Goal: Participate in discussion: Engage in conversation with other users on a specific topic

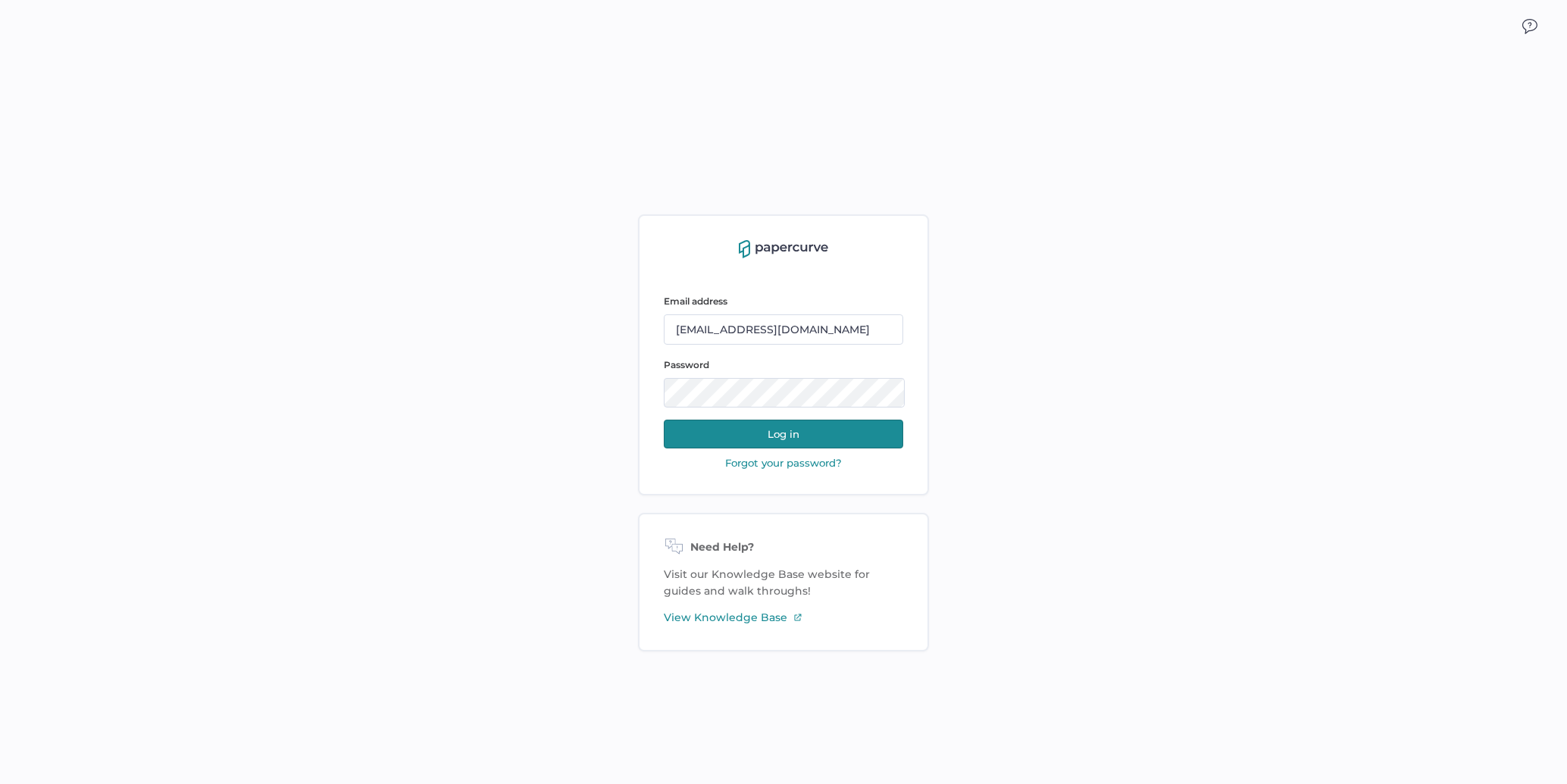
click at [789, 429] on button "Log in" at bounding box center [784, 434] width 240 height 29
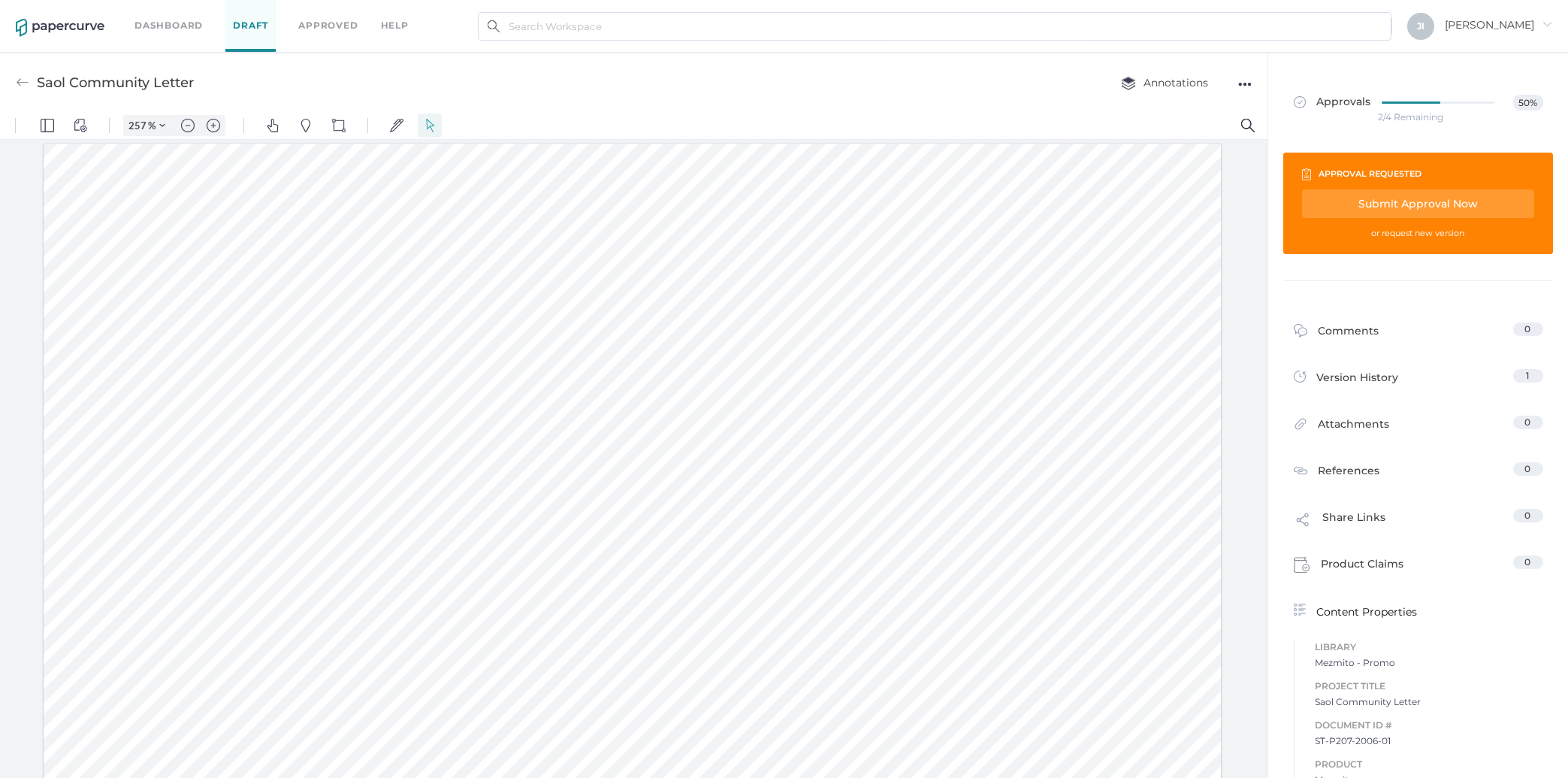
scroll to position [69, 0]
click at [1190, 73] on button "Annotations" at bounding box center [1165, 83] width 117 height 29
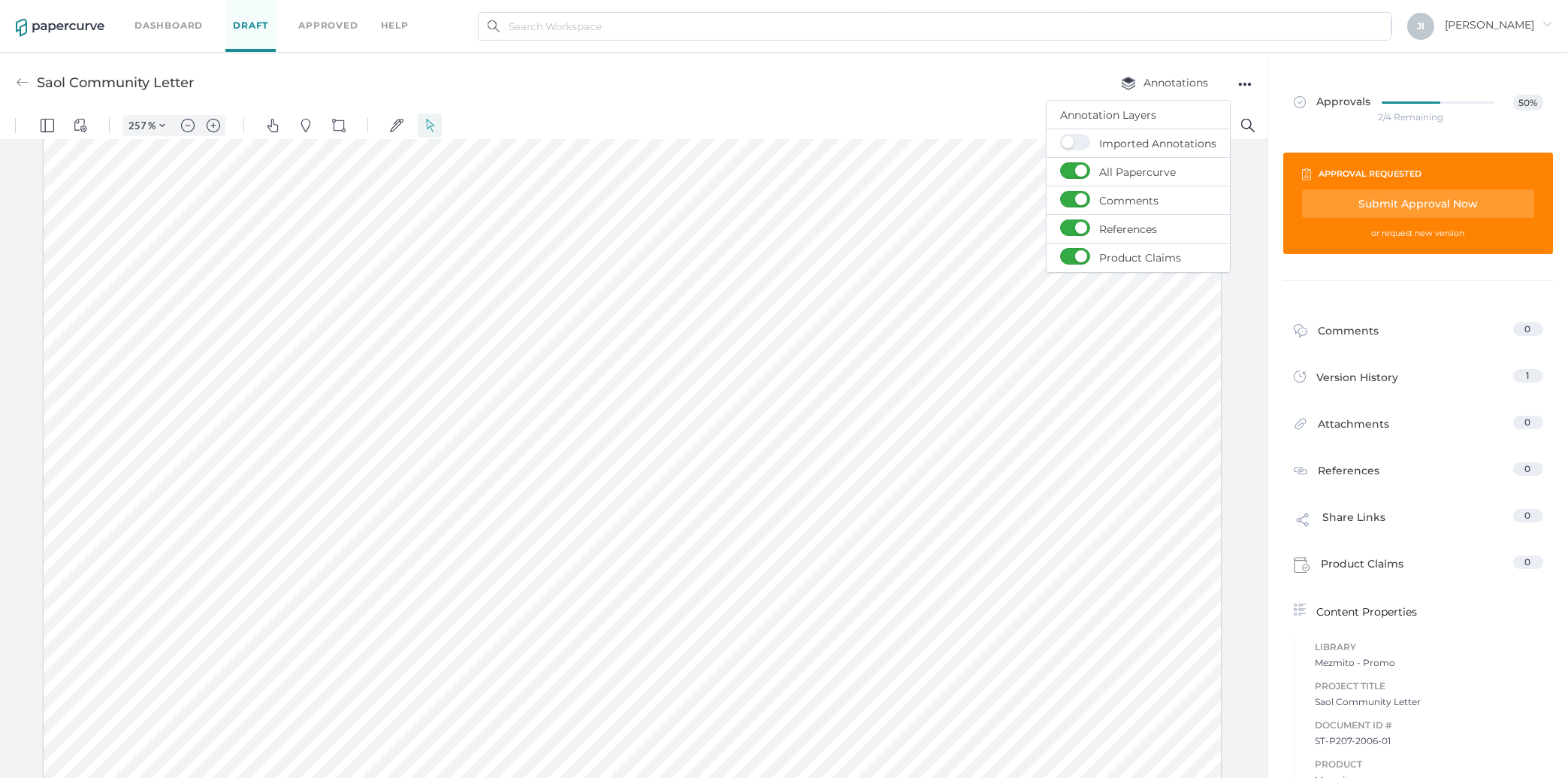
drag, startPoint x: 663, startPoint y: 434, endPoint x: 263, endPoint y: 470, distance: 401.6
click at [549, 507] on img "Text Popup" at bounding box center [555, 506] width 14 height 14
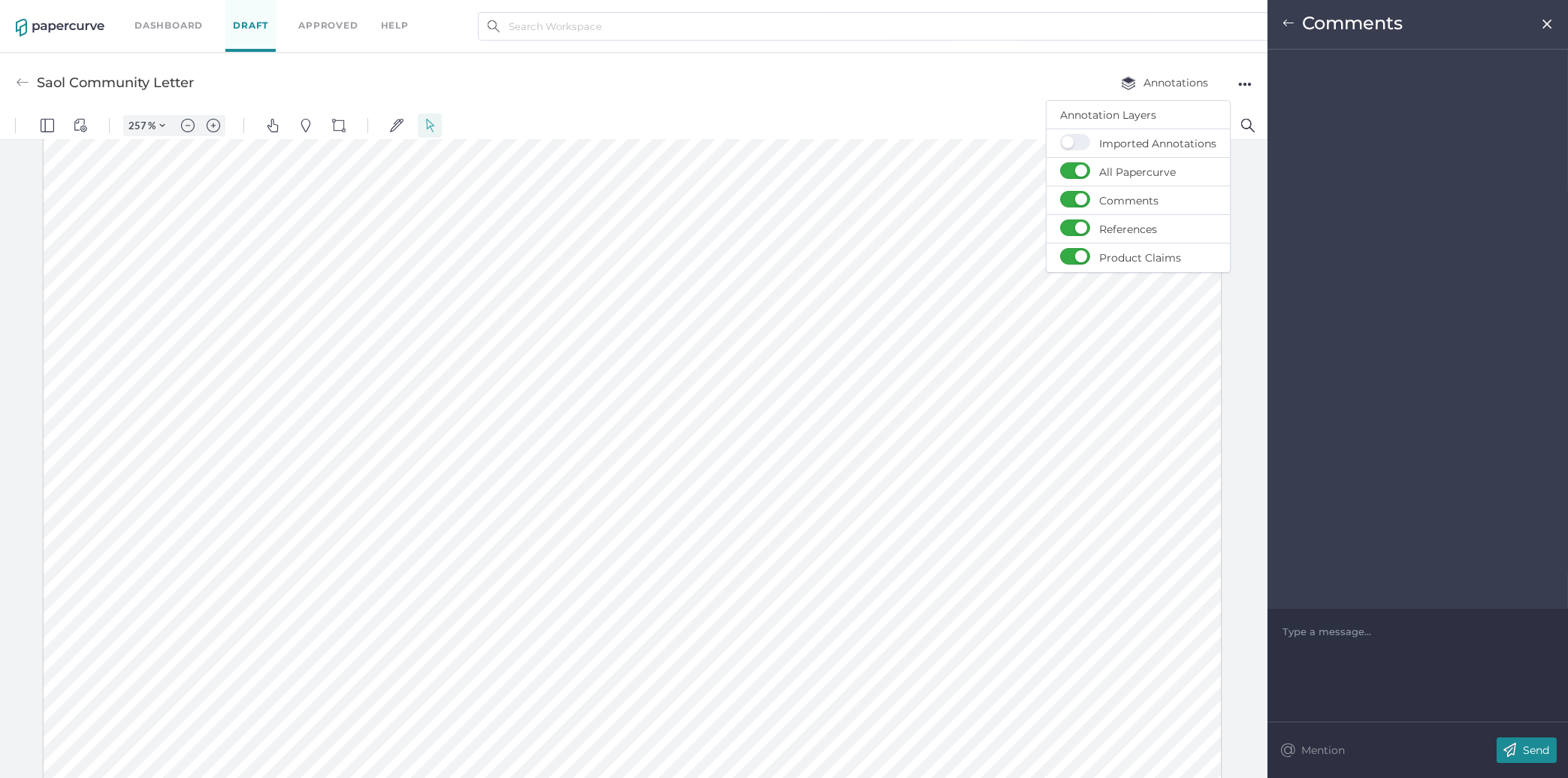
click at [1382, 641] on div "Type a message..." at bounding box center [1417, 632] width 271 height 45
click at [1386, 635] on div at bounding box center [1418, 631] width 270 height 15
click at [1533, 758] on div "Send" at bounding box center [1526, 750] width 60 height 26
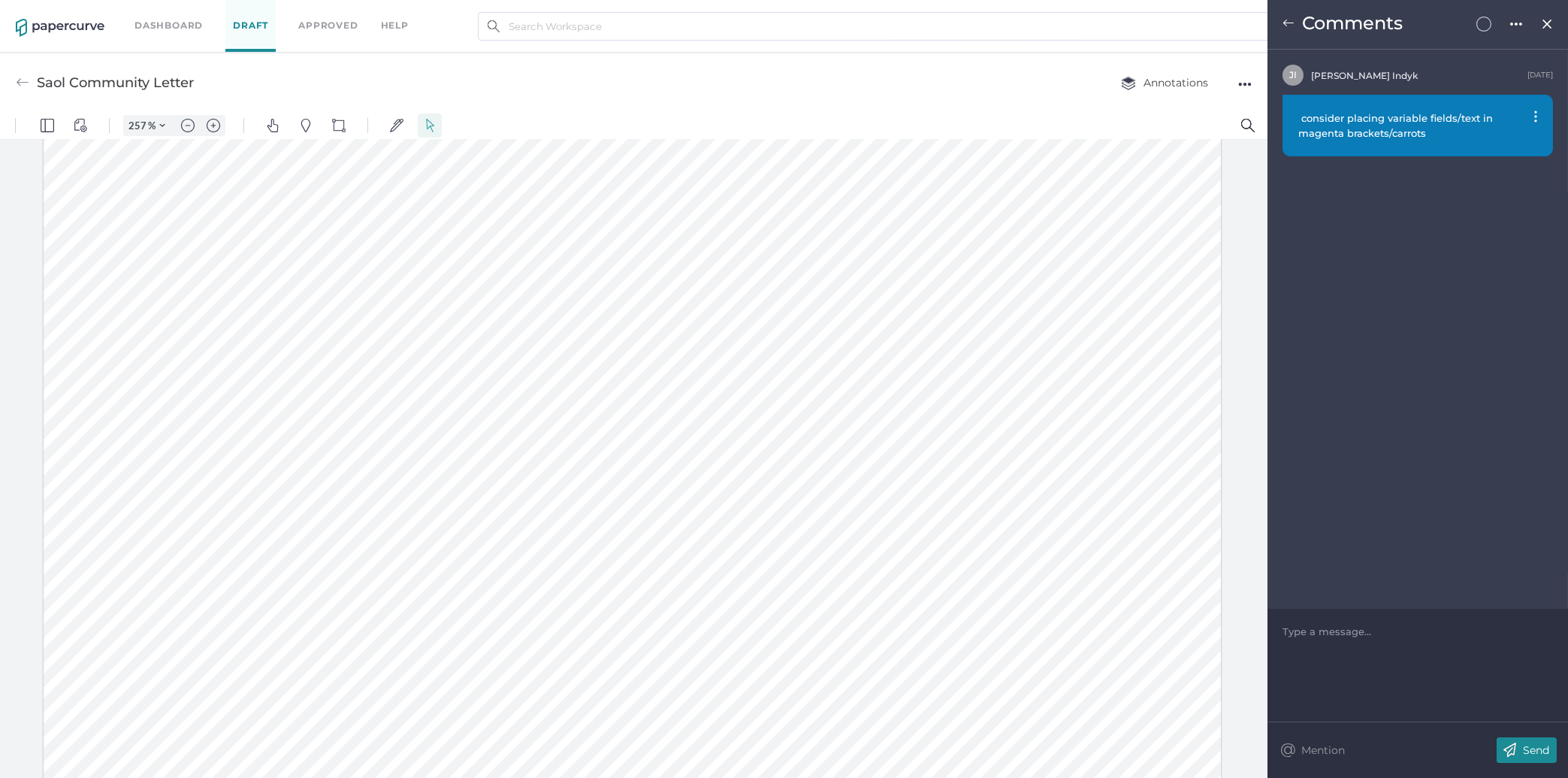
drag, startPoint x: 209, startPoint y: 534, endPoint x: 329, endPoint y: 546, distance: 120.6
click at [228, 580] on img "Text Popup" at bounding box center [223, 579] width 14 height 14
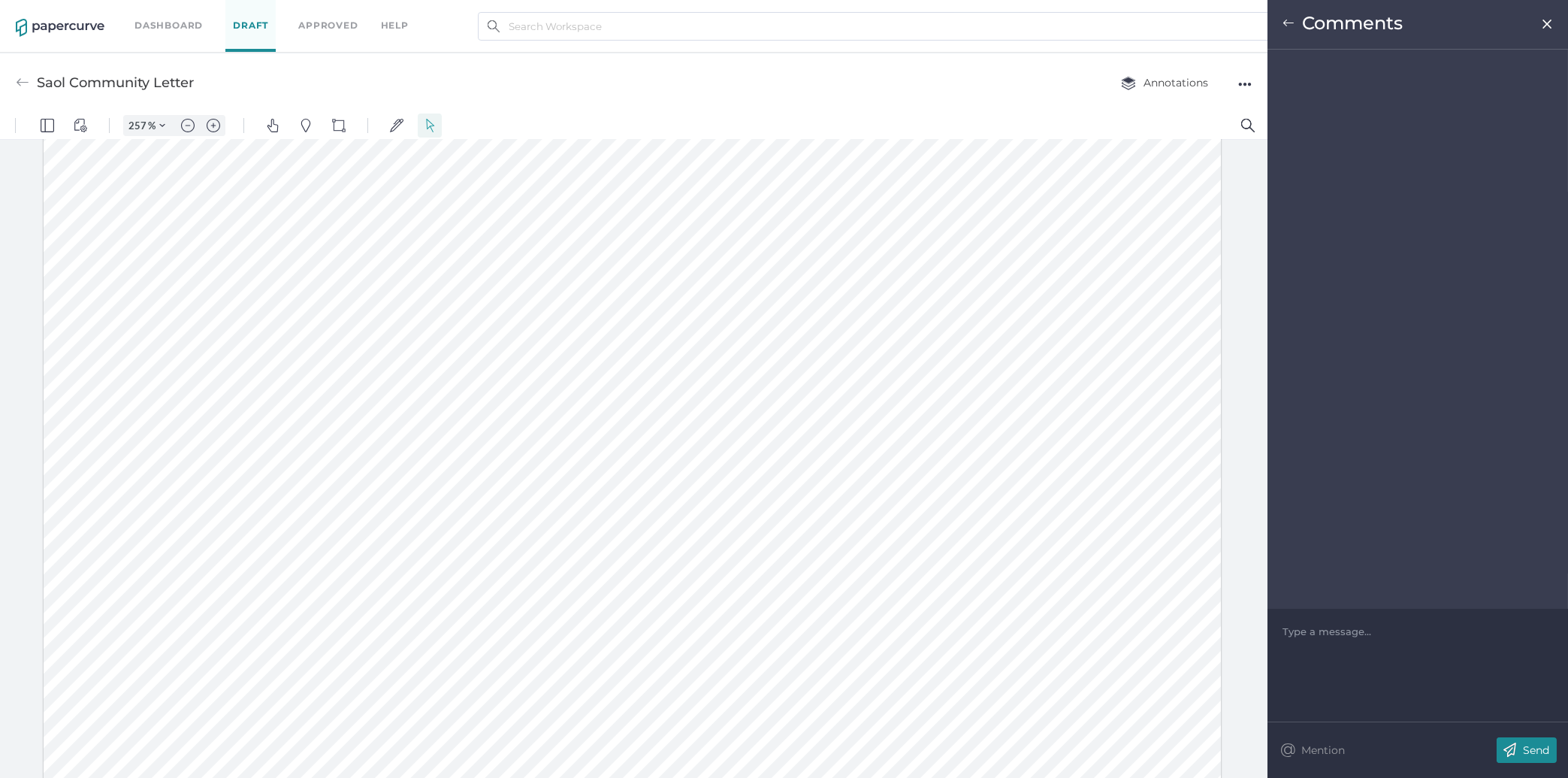
click at [1396, 612] on div "Type a message..." at bounding box center [1417, 632] width 271 height 45
click at [1390, 632] on div at bounding box center [1418, 631] width 270 height 15
click at [1513, 750] on img at bounding box center [1509, 750] width 27 height 26
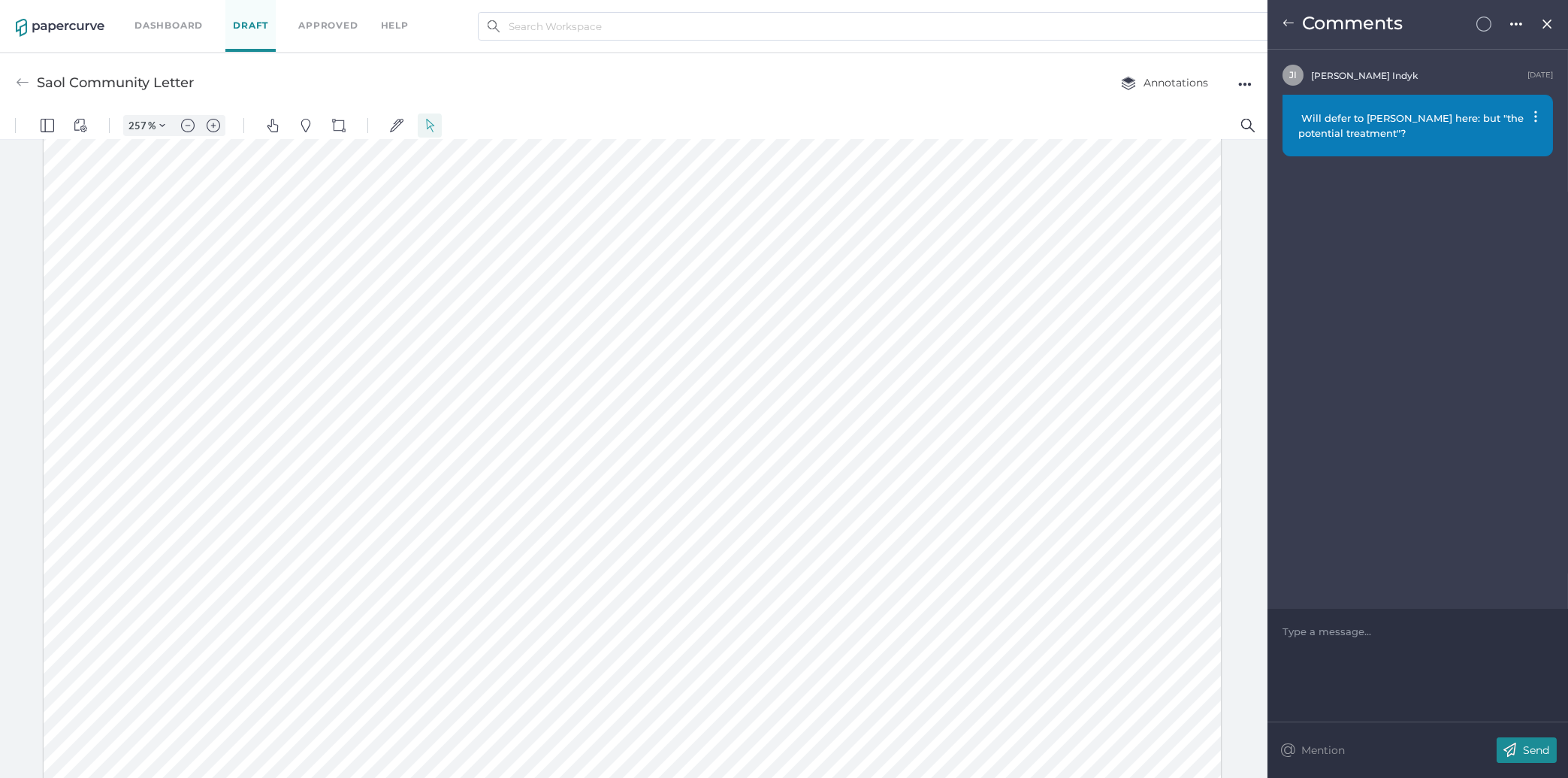
scroll to position [134, 0]
drag, startPoint x: 259, startPoint y: 533, endPoint x: 472, endPoint y: 538, distance: 213.1
click at [472, 538] on div at bounding box center [631, 776] width 1177 height 1525
drag, startPoint x: 461, startPoint y: 534, endPoint x: 333, endPoint y: 536, distance: 128.0
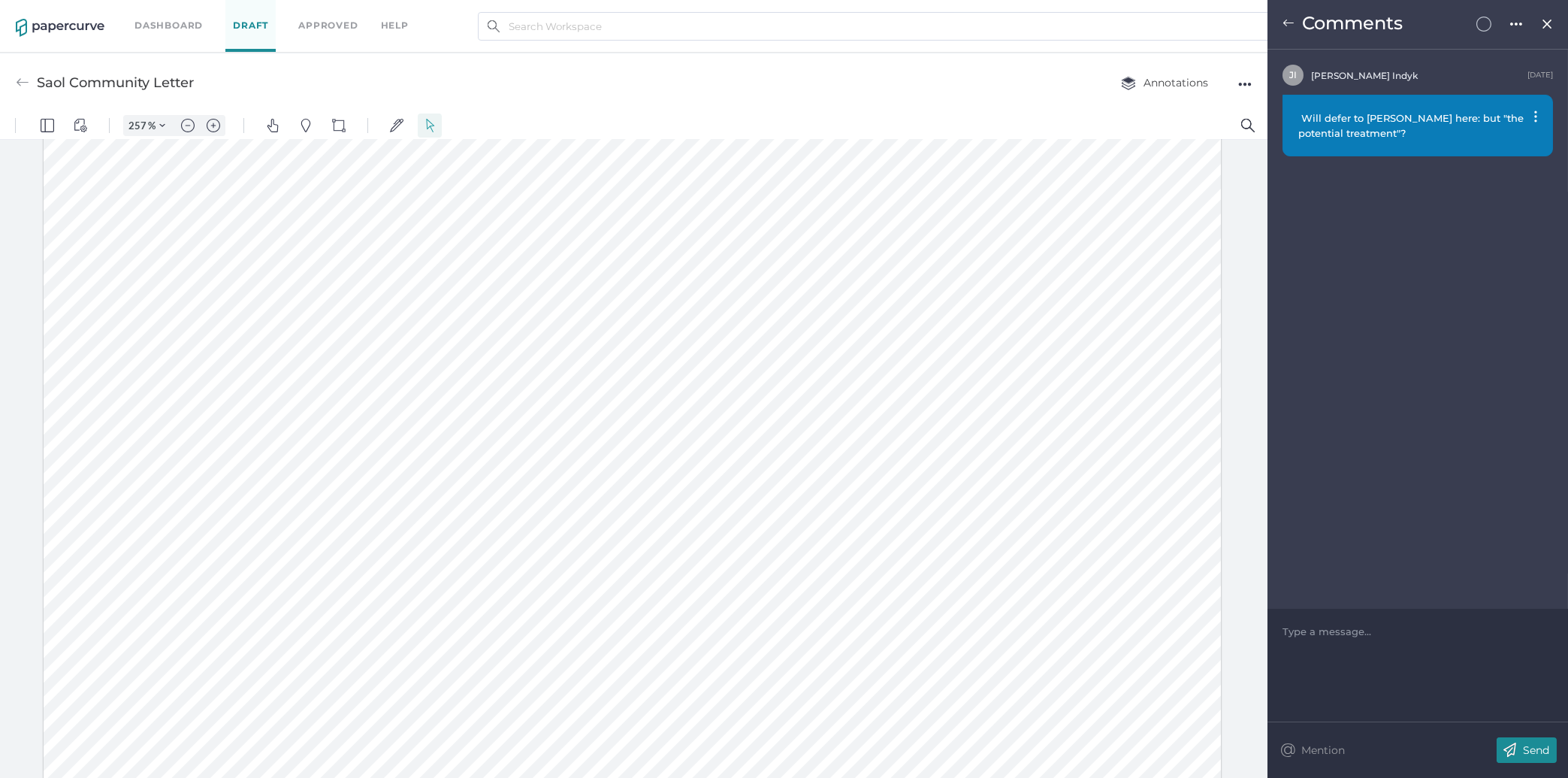
click at [333, 536] on div at bounding box center [631, 776] width 1177 height 1525
click at [666, 566] on div at bounding box center [631, 776] width 1177 height 1525
click at [1310, 27] on span "Comments" at bounding box center [1352, 23] width 100 height 22
click at [1285, 21] on img at bounding box center [1288, 23] width 12 height 12
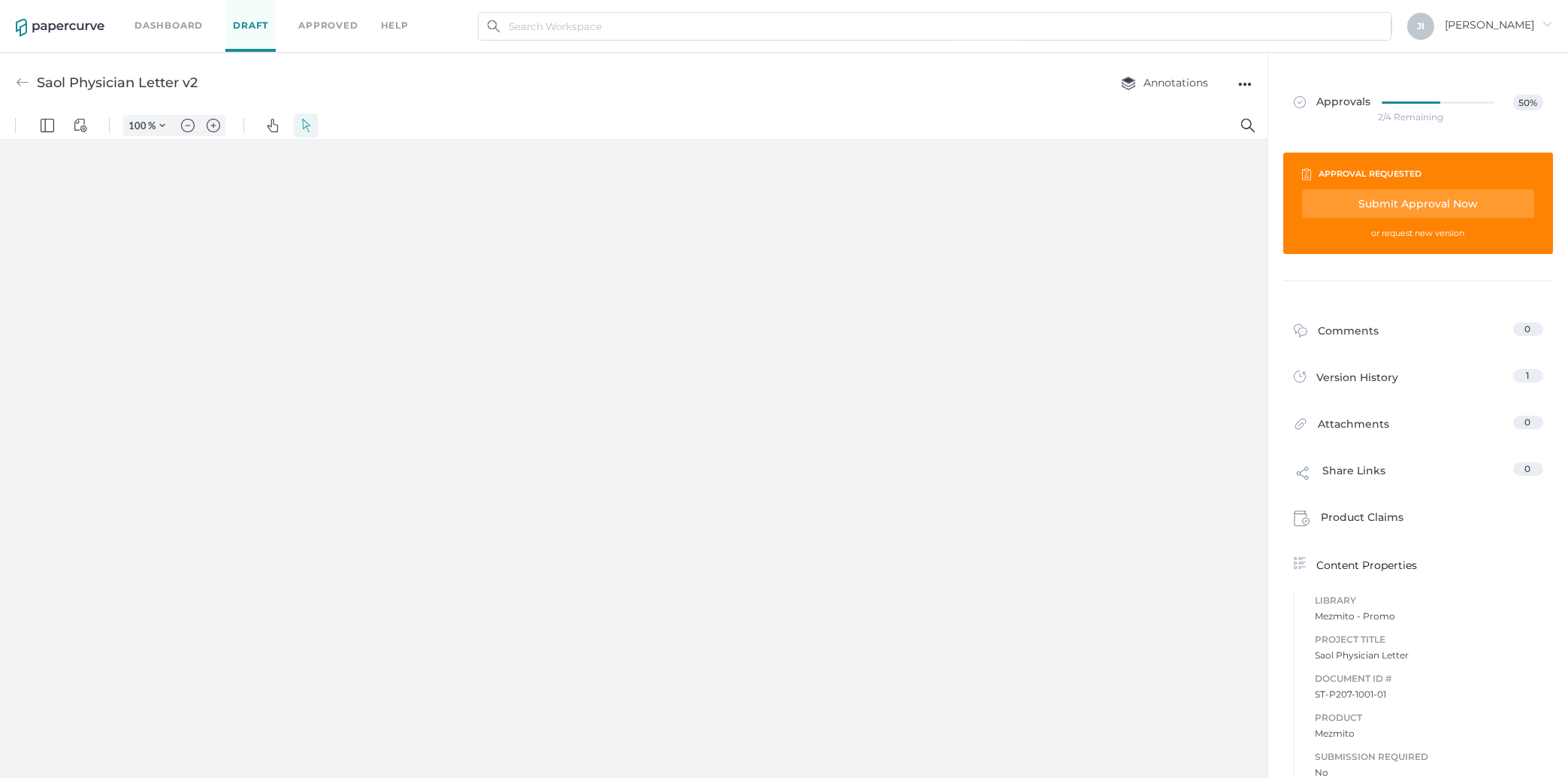
type input "257"
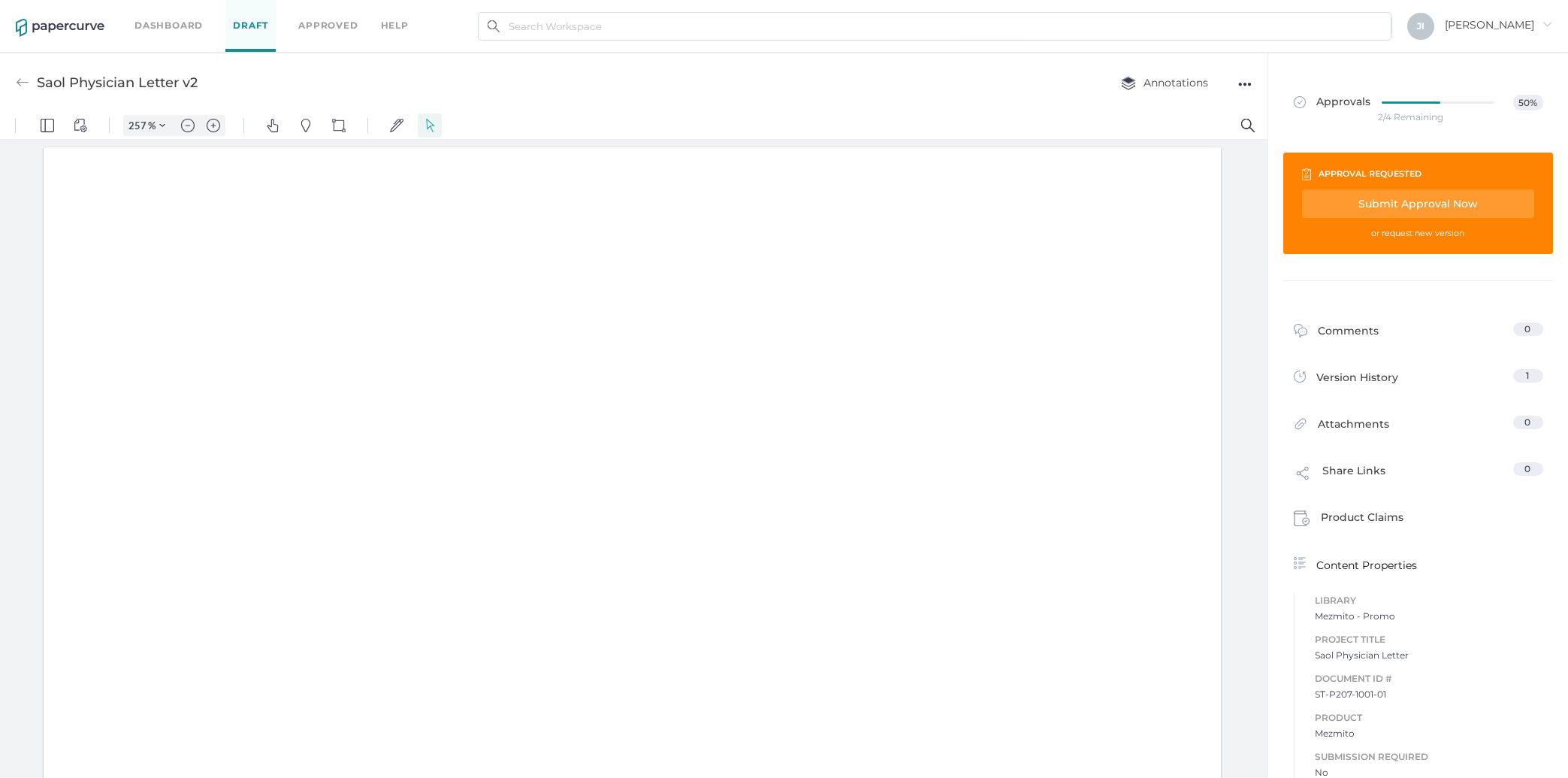
scroll to position [4, 0]
drag, startPoint x: 288, startPoint y: 505, endPoint x: 249, endPoint y: 505, distance: 39.0
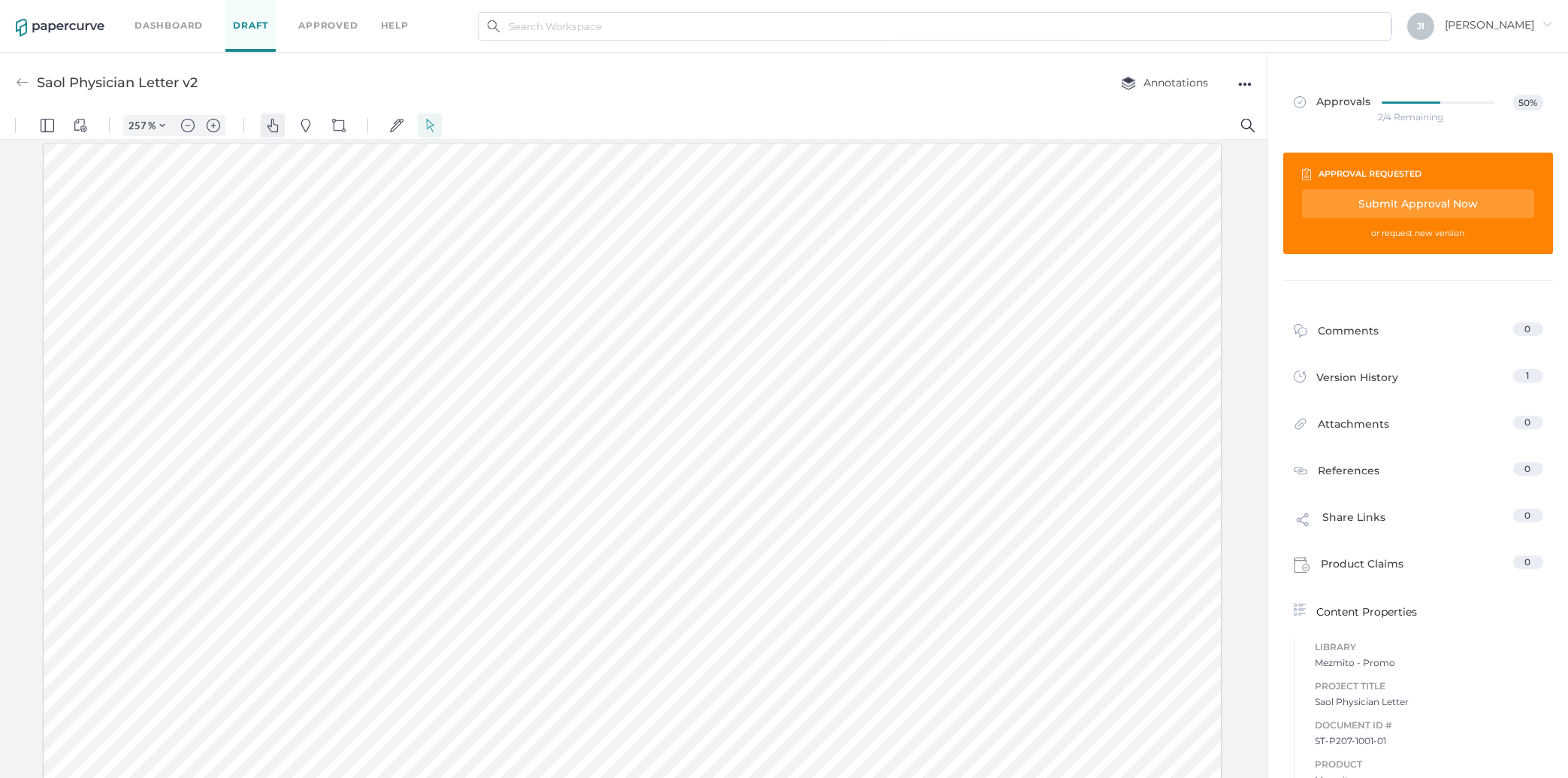
click at [278, 122] on img "Pan" at bounding box center [272, 125] width 14 height 14
click at [304, 123] on img "Pins" at bounding box center [305, 125] width 14 height 14
drag, startPoint x: 300, startPoint y: 547, endPoint x: 233, endPoint y: 528, distance: 69.6
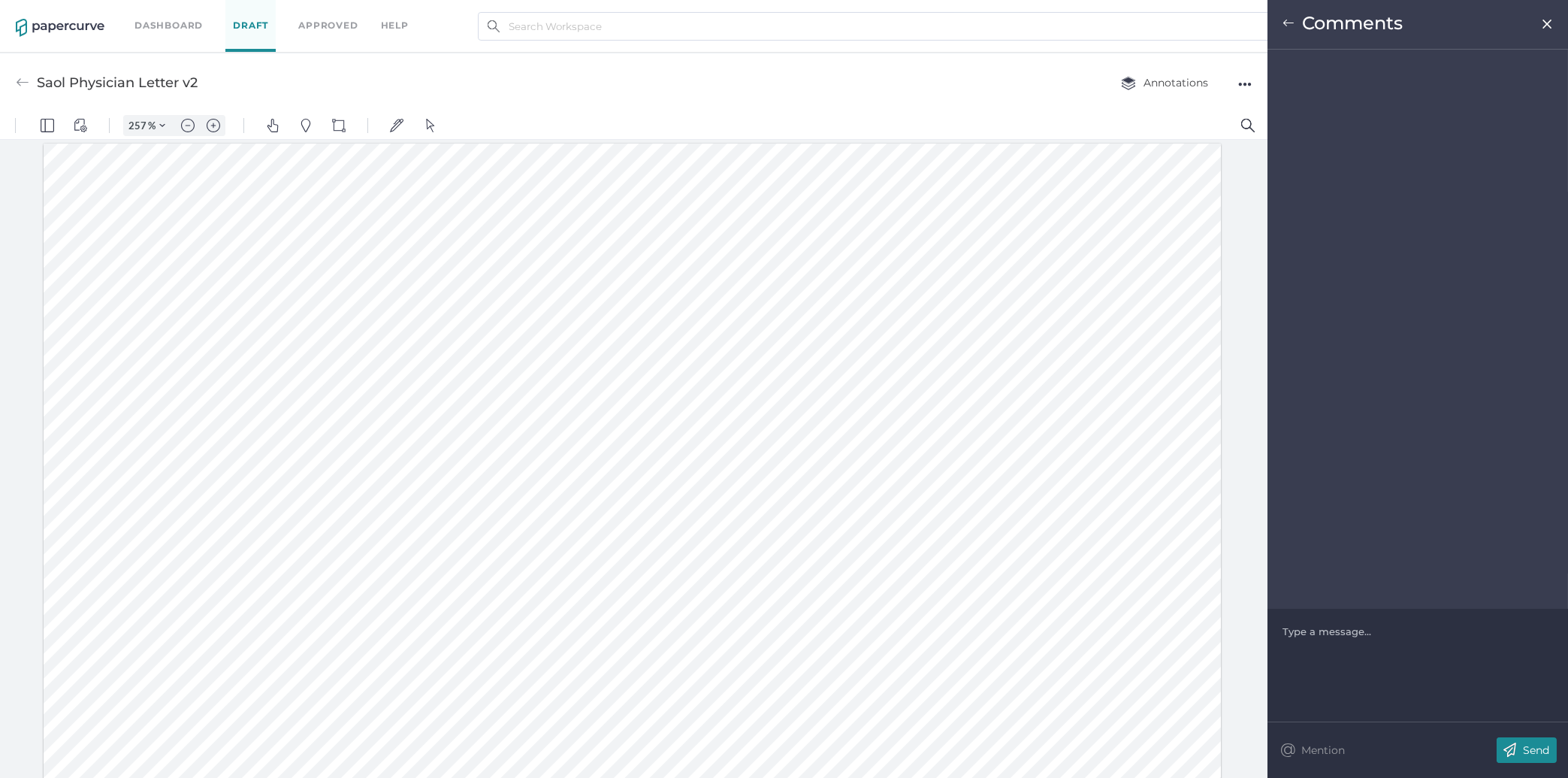
click at [1343, 626] on div at bounding box center [1418, 631] width 270 height 15
click at [1537, 739] on div "Send" at bounding box center [1526, 750] width 60 height 26
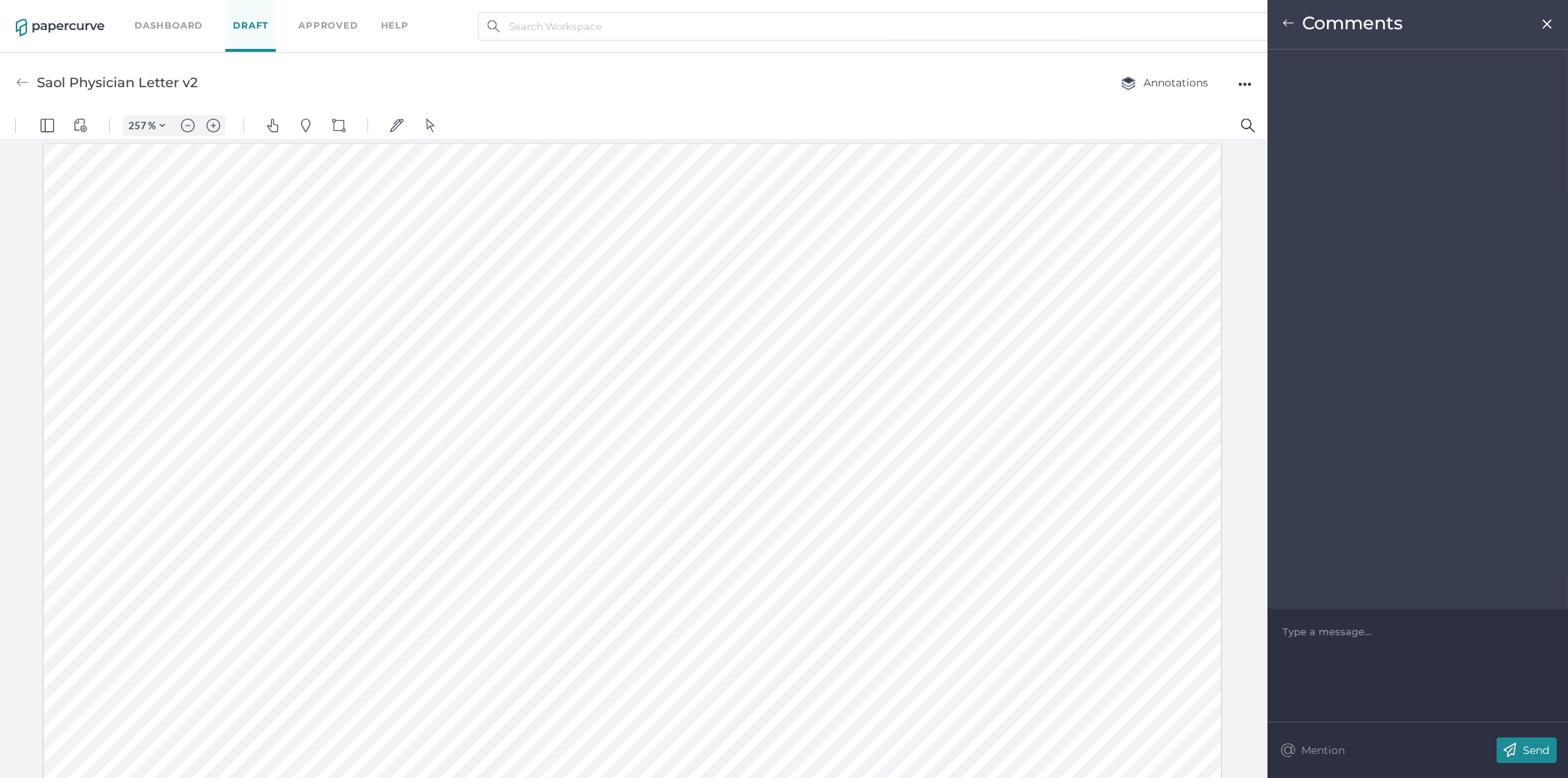
click at [1289, 20] on img at bounding box center [1288, 23] width 12 height 12
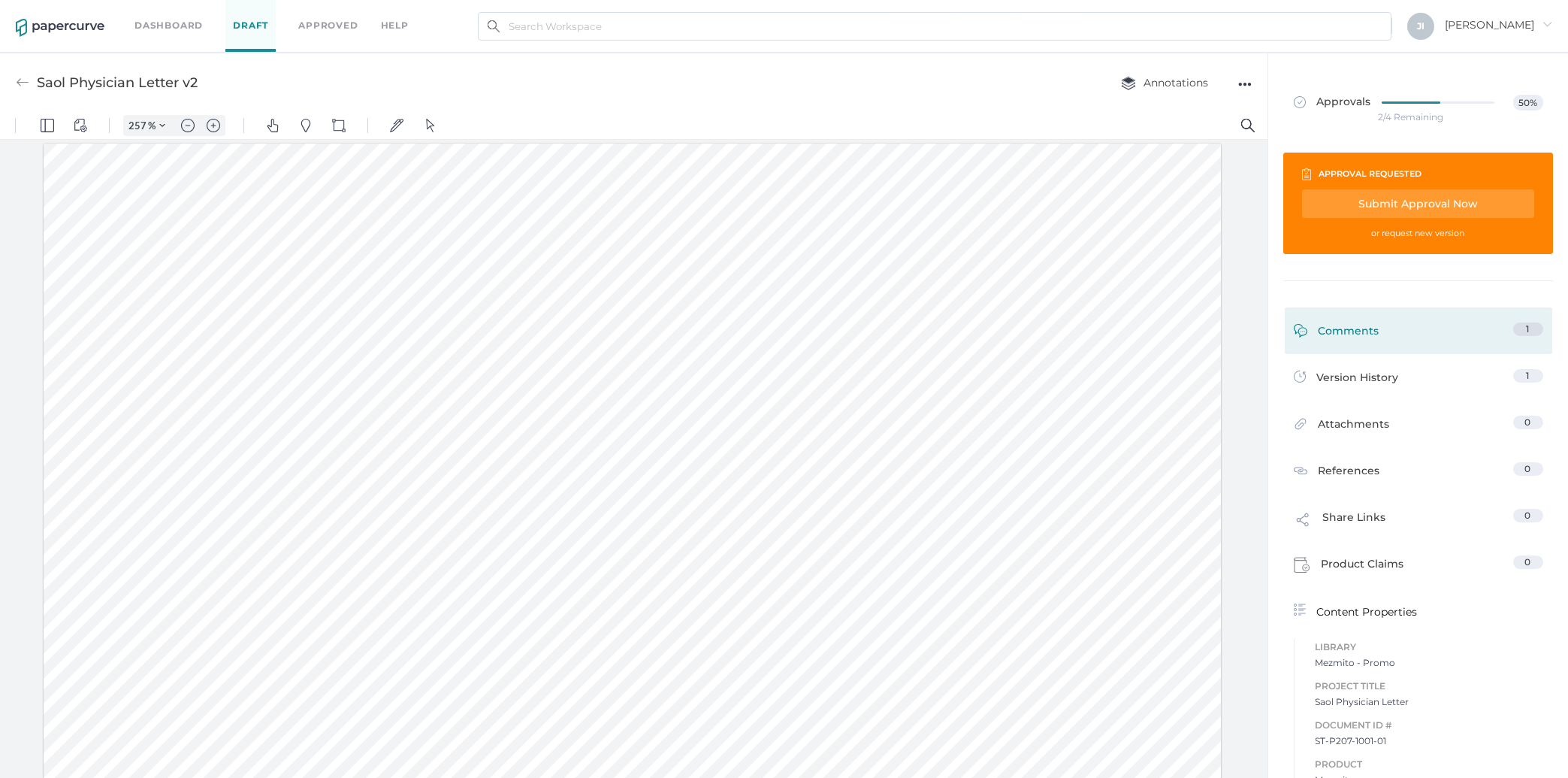
click at [1353, 331] on div "Comments" at bounding box center [1336, 334] width 86 height 23
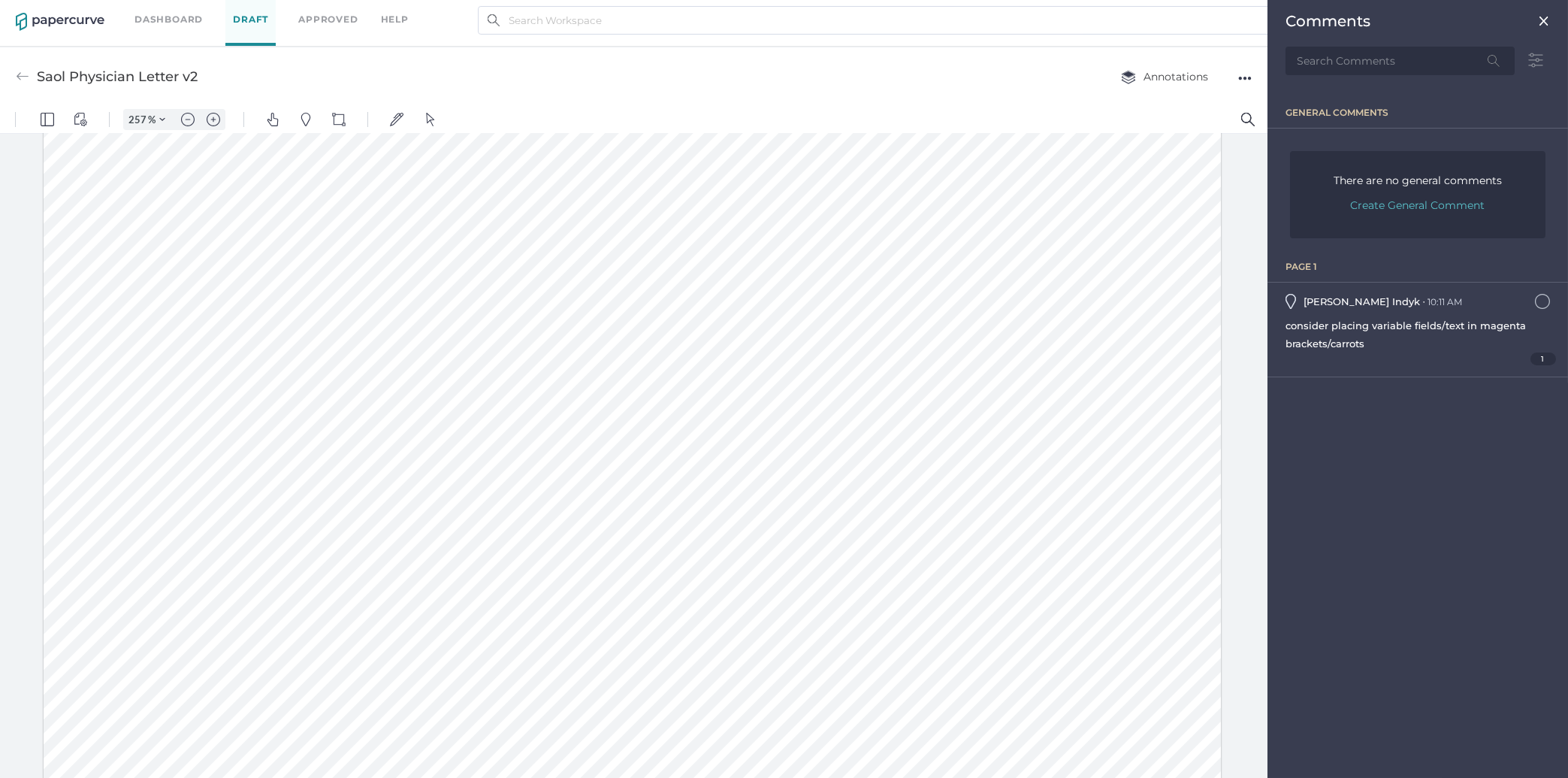
scroll to position [134, 0]
drag, startPoint x: 654, startPoint y: 334, endPoint x: 623, endPoint y: 301, distance: 45.3
click at [623, 301] on div at bounding box center [631, 769] width 1177 height 1525
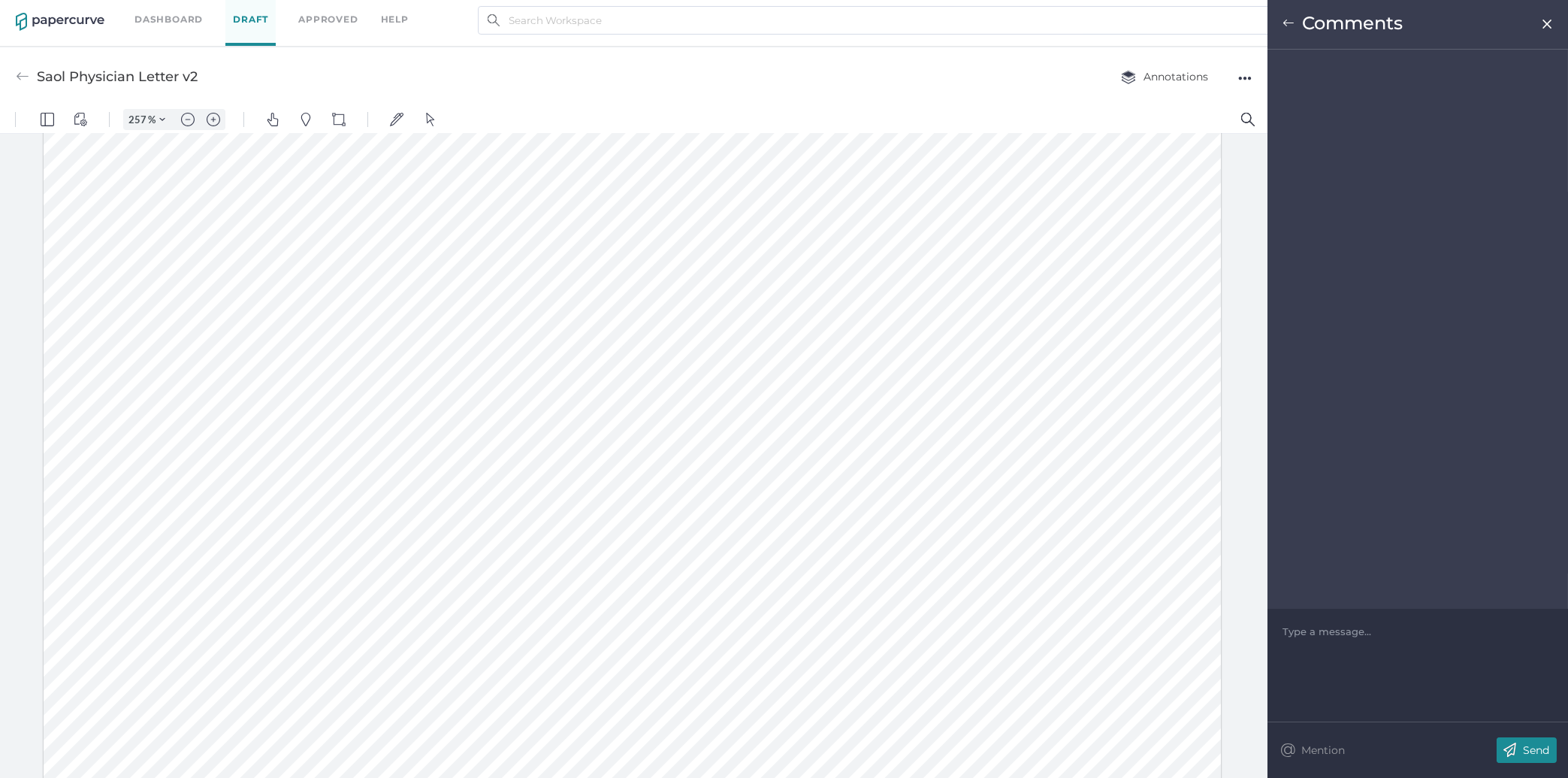
click at [639, 329] on div at bounding box center [631, 769] width 1177 height 1525
drag, startPoint x: 504, startPoint y: 325, endPoint x: 590, endPoint y: 327, distance: 86.0
click at [590, 327] on div at bounding box center [631, 769] width 1177 height 1525
drag, startPoint x: 180, startPoint y: 319, endPoint x: 614, endPoint y: 327, distance: 434.1
click at [614, 327] on div at bounding box center [631, 769] width 1177 height 1525
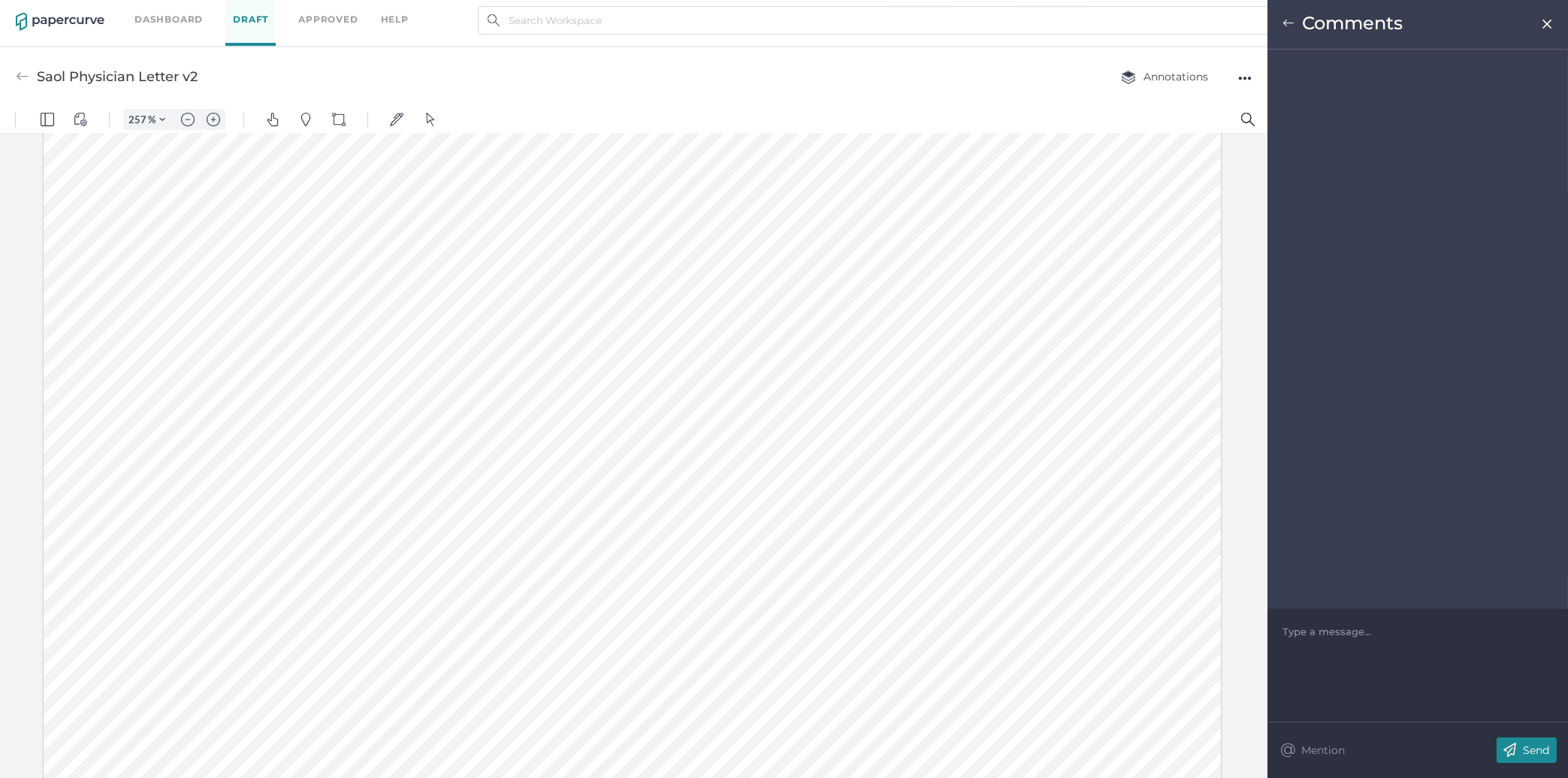
click at [1299, 612] on div "Type a message..." at bounding box center [1417, 632] width 271 height 45
click at [1300, 632] on div at bounding box center [1418, 631] width 270 height 15
click at [1534, 748] on p "Send" at bounding box center [1536, 750] width 27 height 14
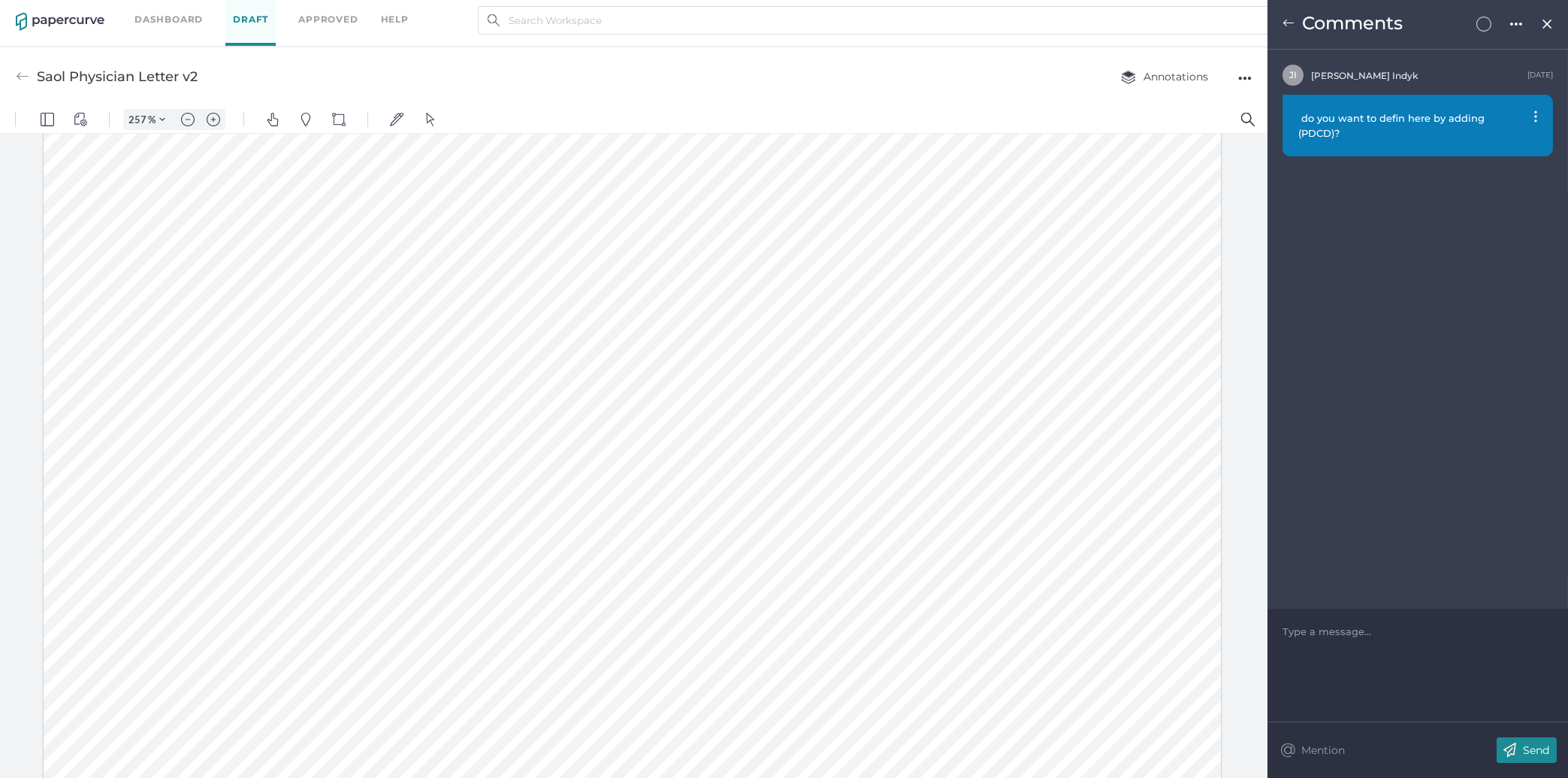
scroll to position [895, 0]
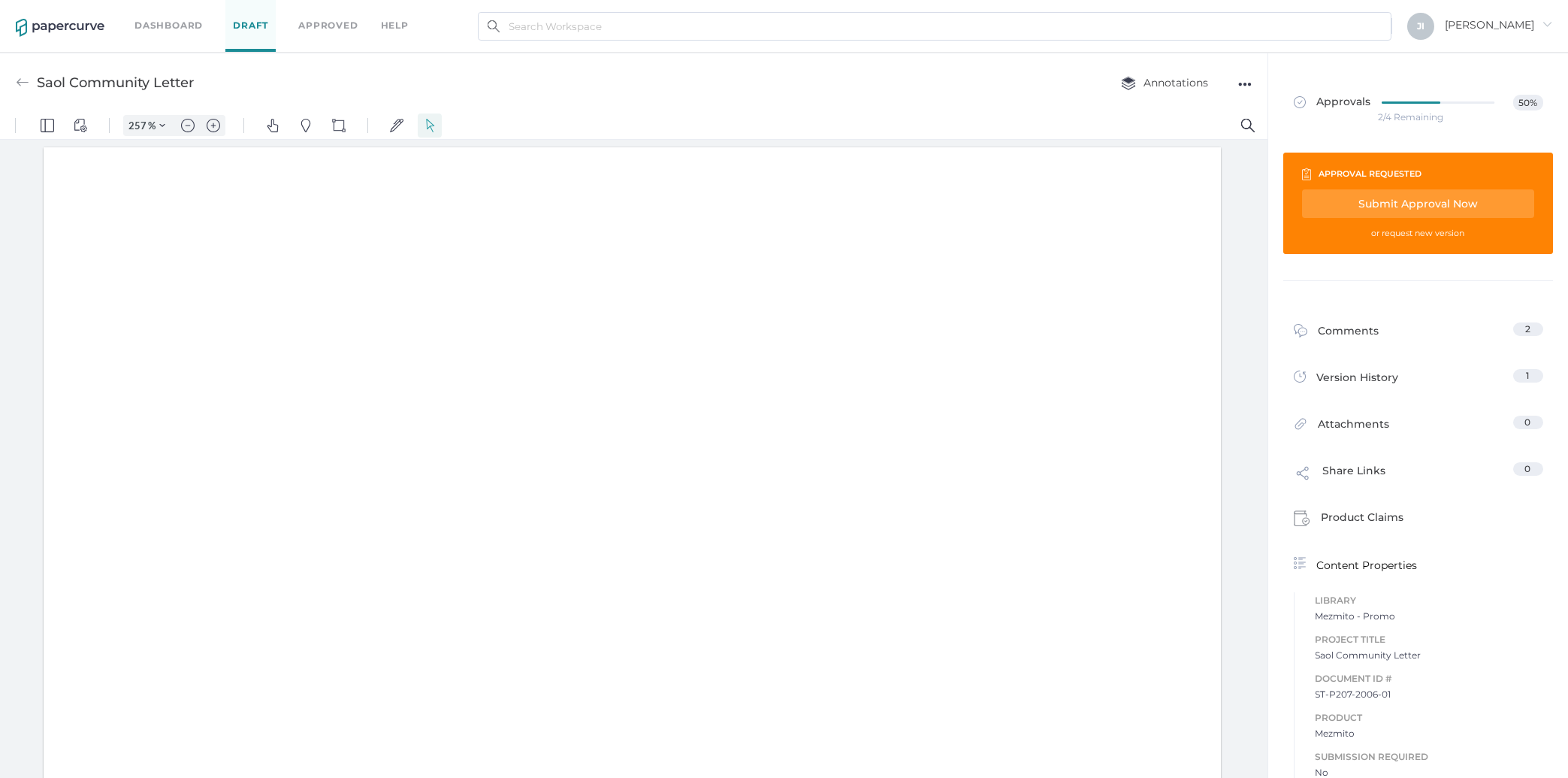
type input "257"
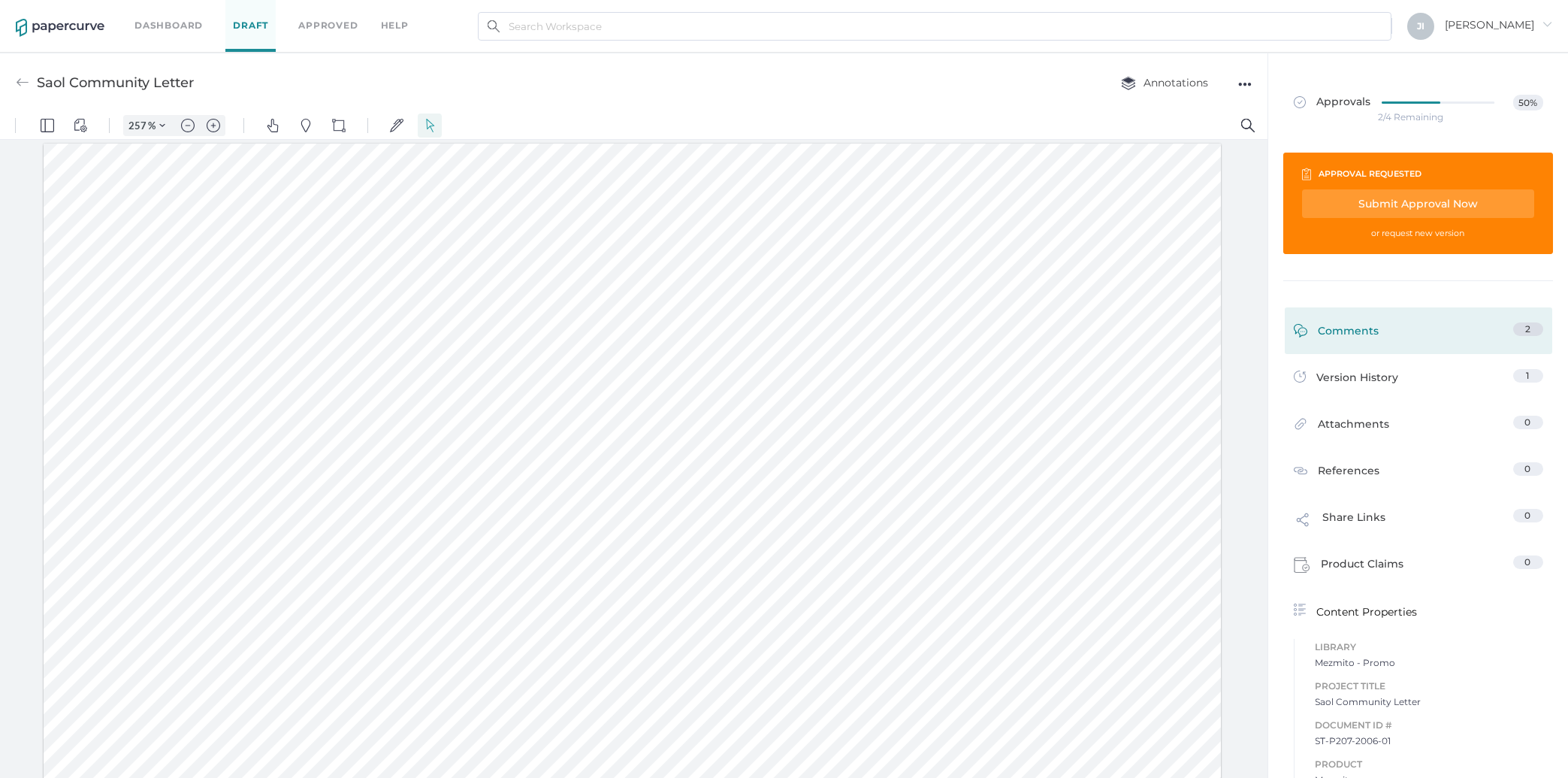
click at [1347, 329] on div "Comments" at bounding box center [1336, 334] width 86 height 23
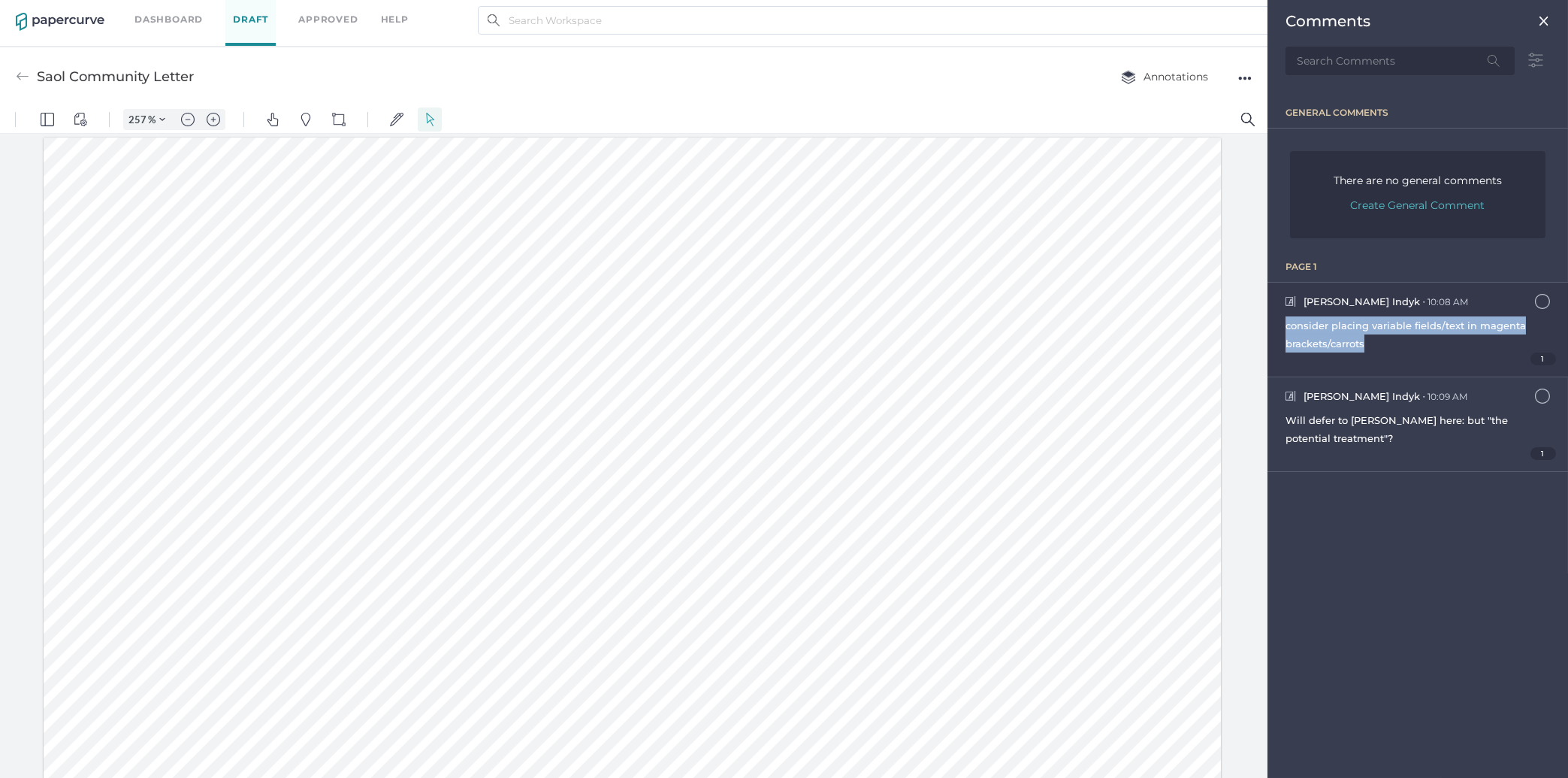
drag, startPoint x: 1399, startPoint y: 338, endPoint x: 1284, endPoint y: 319, distance: 116.6
click at [1285, 319] on div "consider placing variable fields/text in magenta brackets/carrots" at bounding box center [1417, 334] width 264 height 36
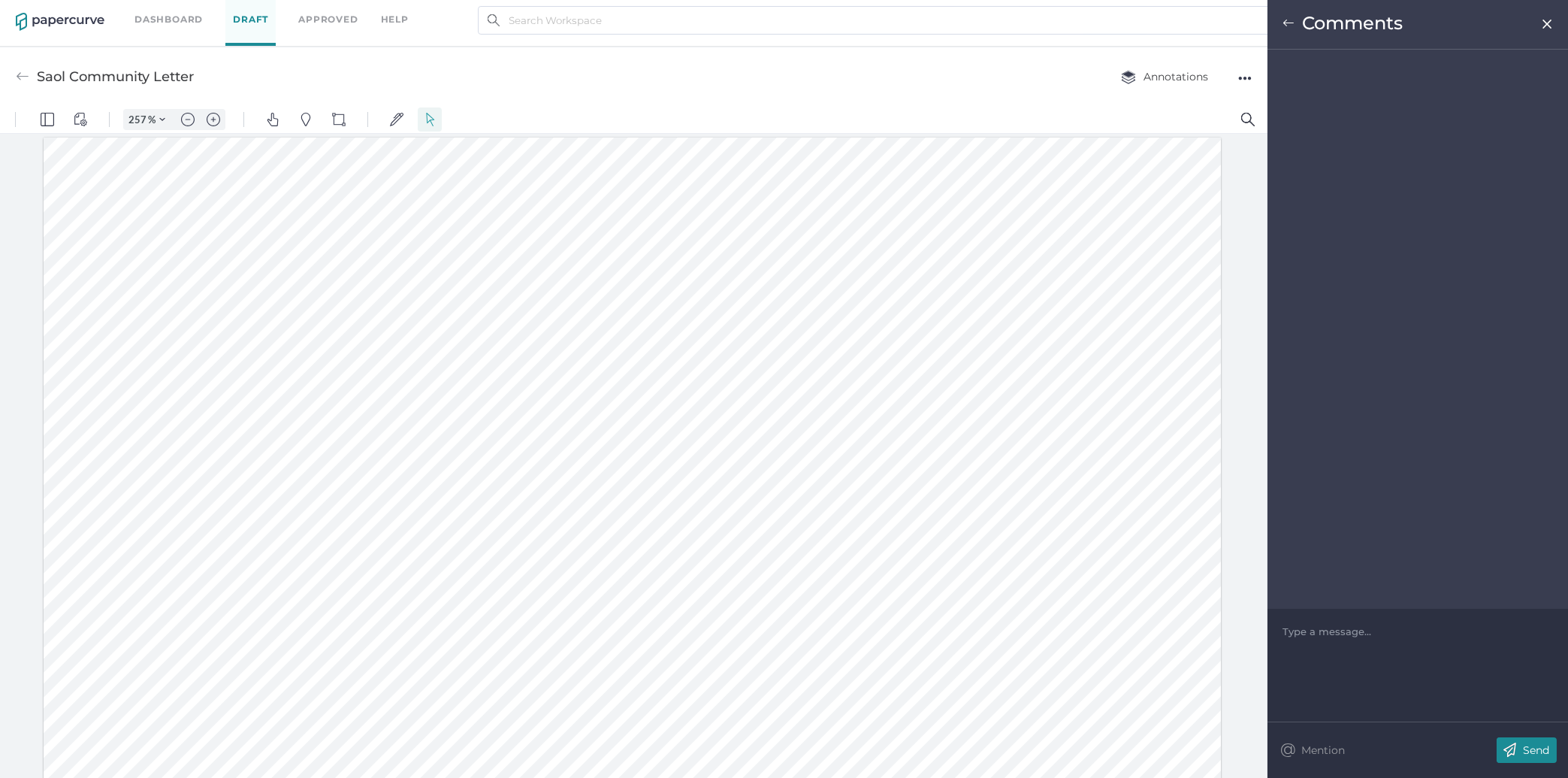
scroll to position [60, 0]
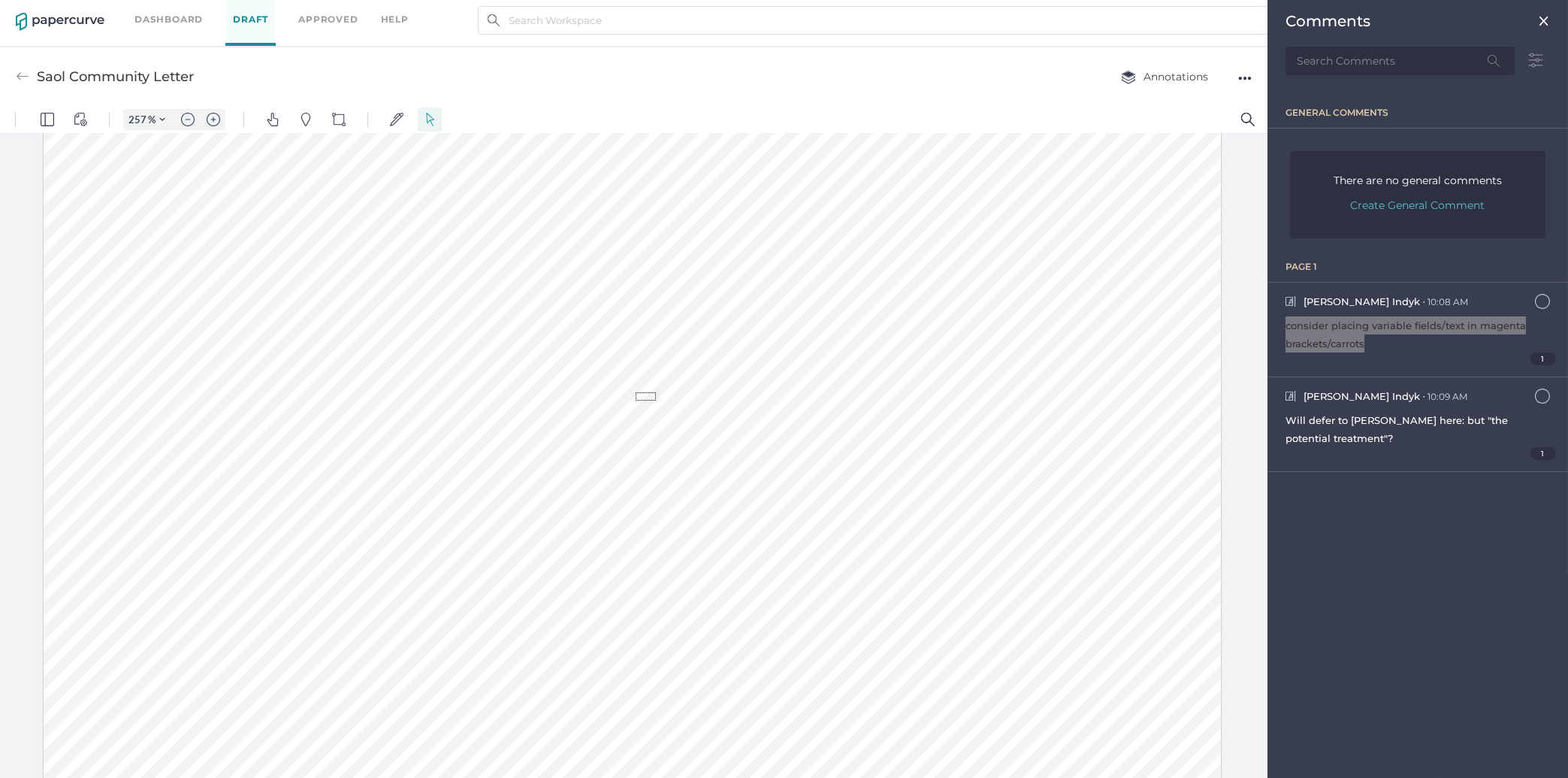
drag, startPoint x: 655, startPoint y: 400, endPoint x: 635, endPoint y: 392, distance: 21.5
drag, startPoint x: 640, startPoint y: 395, endPoint x: 655, endPoint y: 407, distance: 19.2
click at [329, 120] on button "Shapes" at bounding box center [339, 120] width 24 height 24
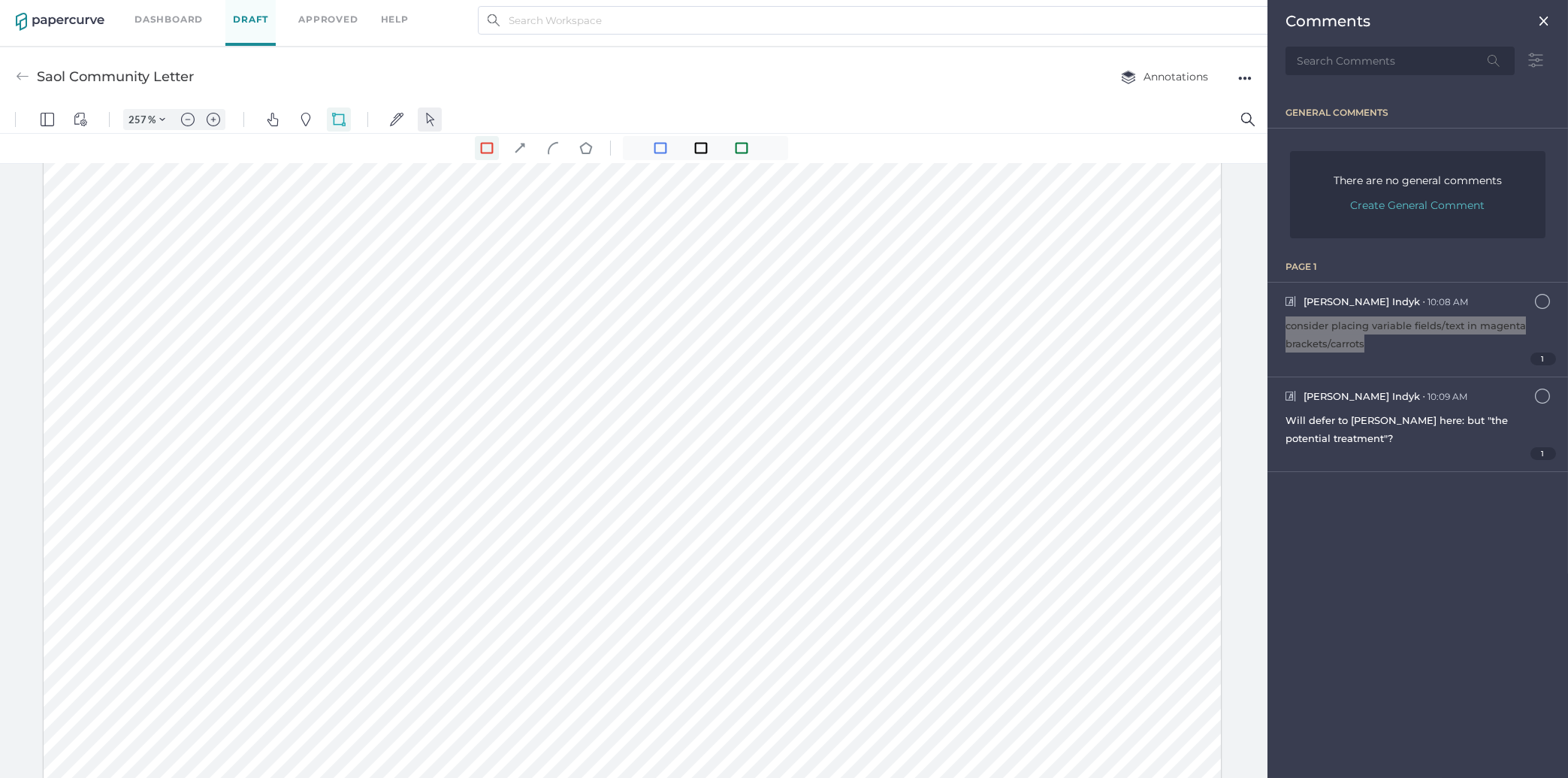
click at [419, 124] on button "Select" at bounding box center [430, 120] width 24 height 24
click at [391, 124] on img "Signatures" at bounding box center [396, 119] width 14 height 14
click at [427, 125] on img "Select" at bounding box center [430, 119] width 14 height 14
drag, startPoint x: 671, startPoint y: 436, endPoint x: 628, endPoint y: 419, distance: 46.2
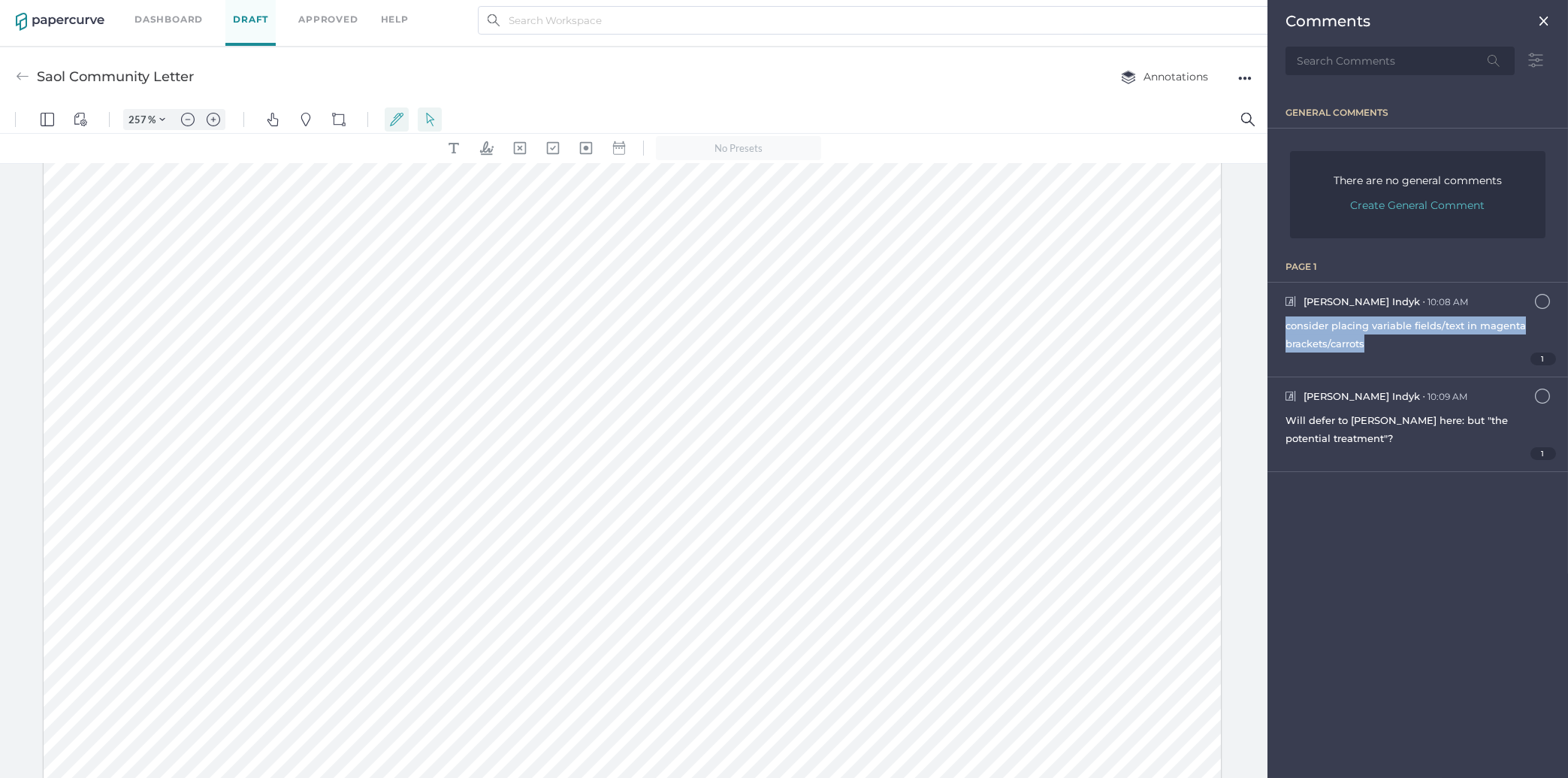
click at [1546, 16] on img at bounding box center [1543, 21] width 12 height 12
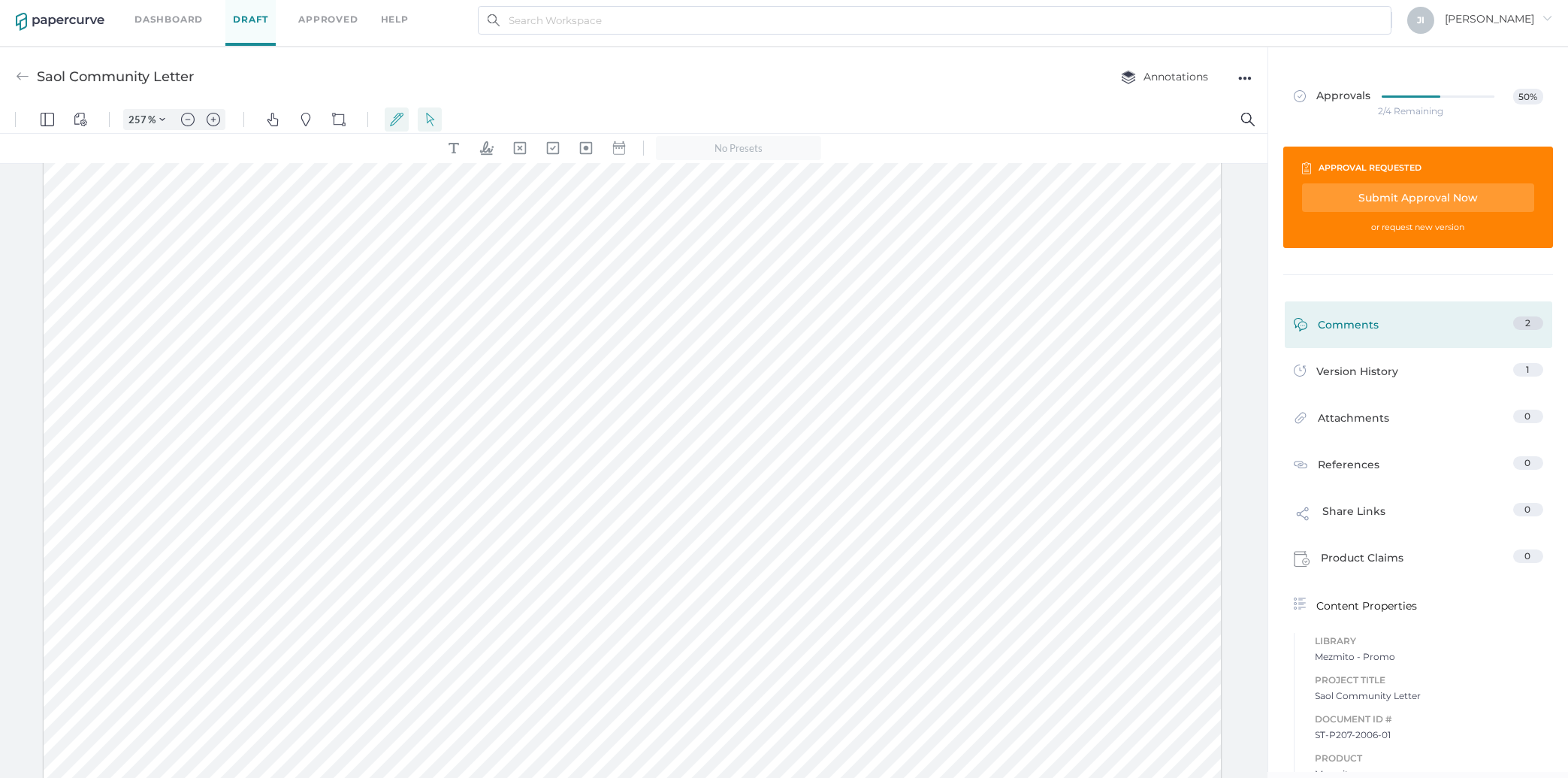
click at [1347, 341] on div "Comments 2" at bounding box center [1418, 325] width 267 height 47
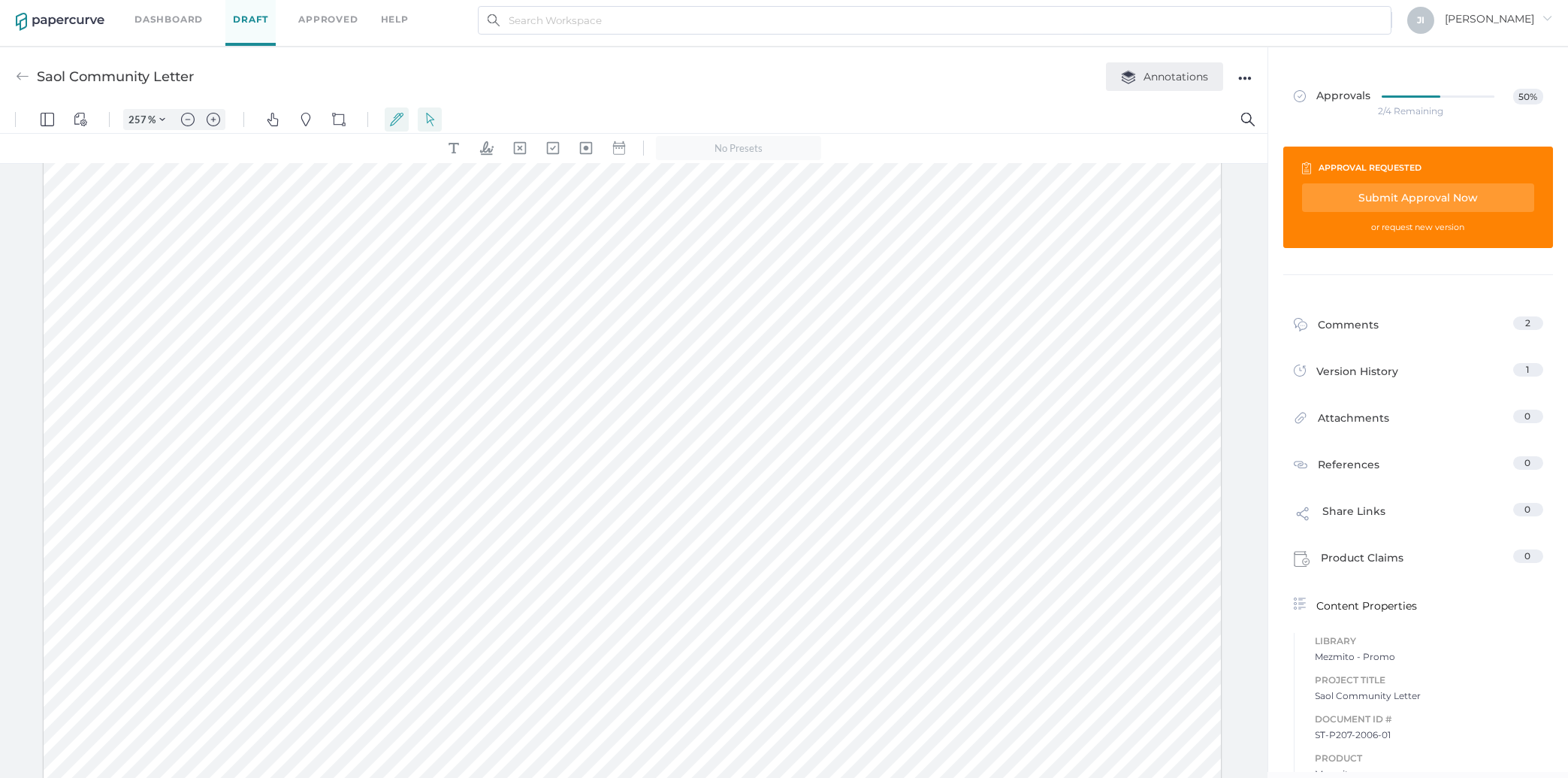
click at [1171, 64] on button "Annotations" at bounding box center [1165, 77] width 117 height 29
click at [1235, 70] on div "Annotations Annotation Layers Imported Annotations All Papercurve Comments Refe…" at bounding box center [1171, 77] width 161 height 29
click at [1243, 75] on div "●●●" at bounding box center [1244, 78] width 14 height 21
drag, startPoint x: 664, startPoint y: 431, endPoint x: 584, endPoint y: 426, distance: 80.2
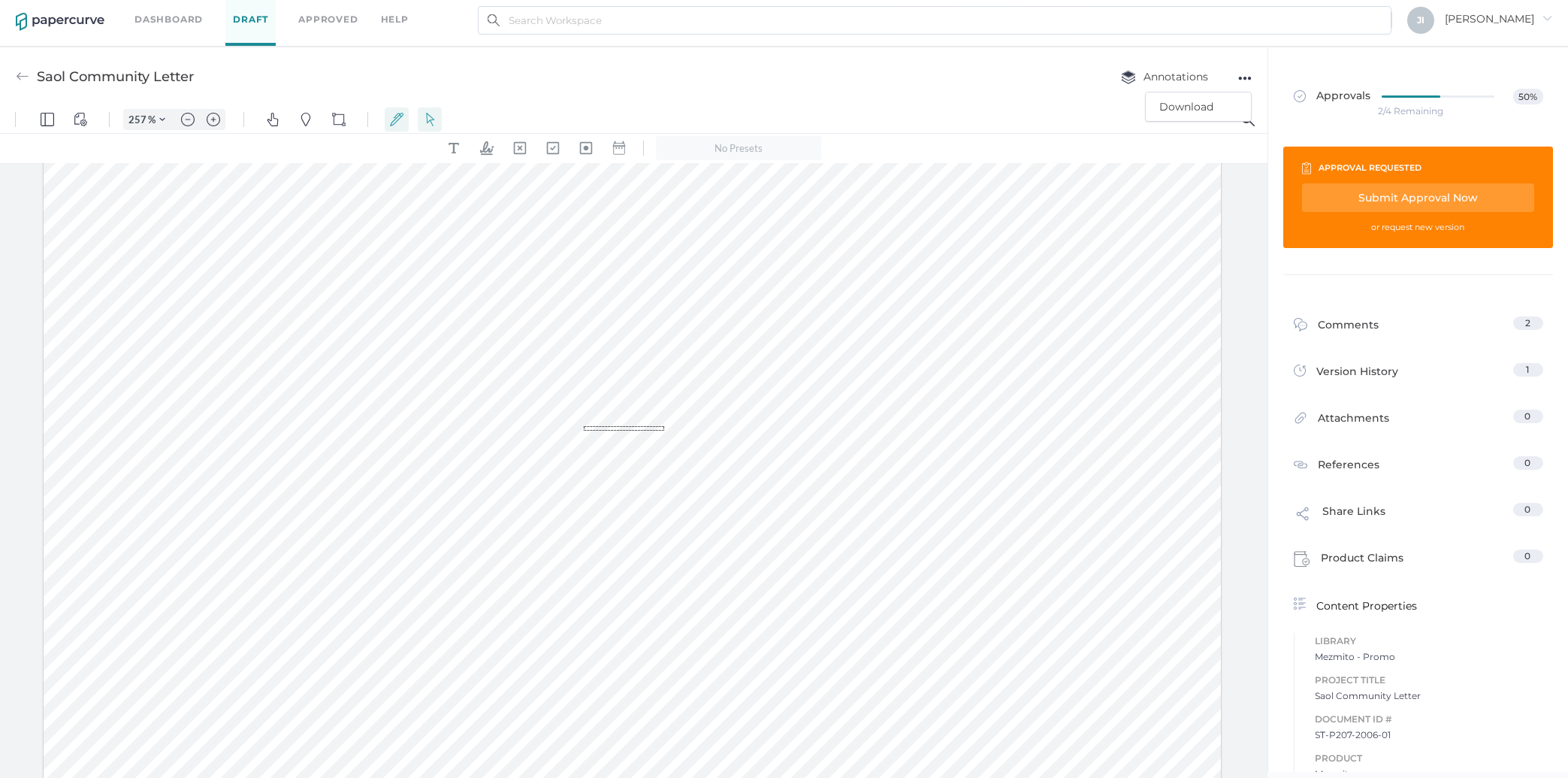
drag, startPoint x: 179, startPoint y: 426, endPoint x: 633, endPoint y: 422, distance: 454.0
click at [354, 465] on img "Text Popup" at bounding box center [360, 467] width 14 height 14
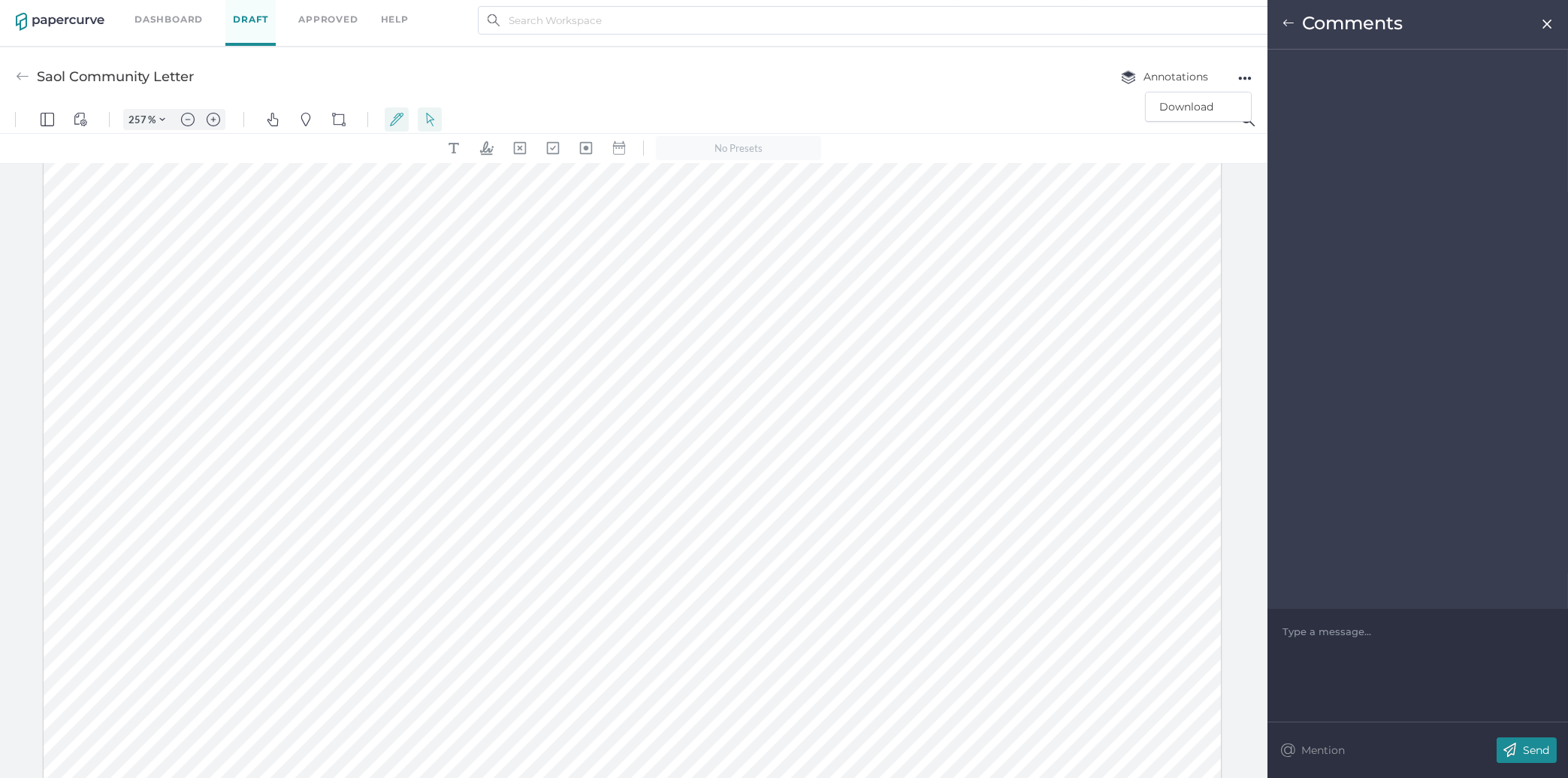
click at [1411, 646] on div "Type a message..." at bounding box center [1417, 632] width 271 height 45
click at [1389, 624] on div at bounding box center [1418, 631] width 270 height 15
drag, startPoint x: 1505, startPoint y: 626, endPoint x: 1169, endPoint y: 638, distance: 336.2
click at [1283, 638] on div "do you want to defin here by adding (PDCD)?" at bounding box center [1418, 631] width 270 height 15
copy span "do you want to defin here by adding (PDCD)?"
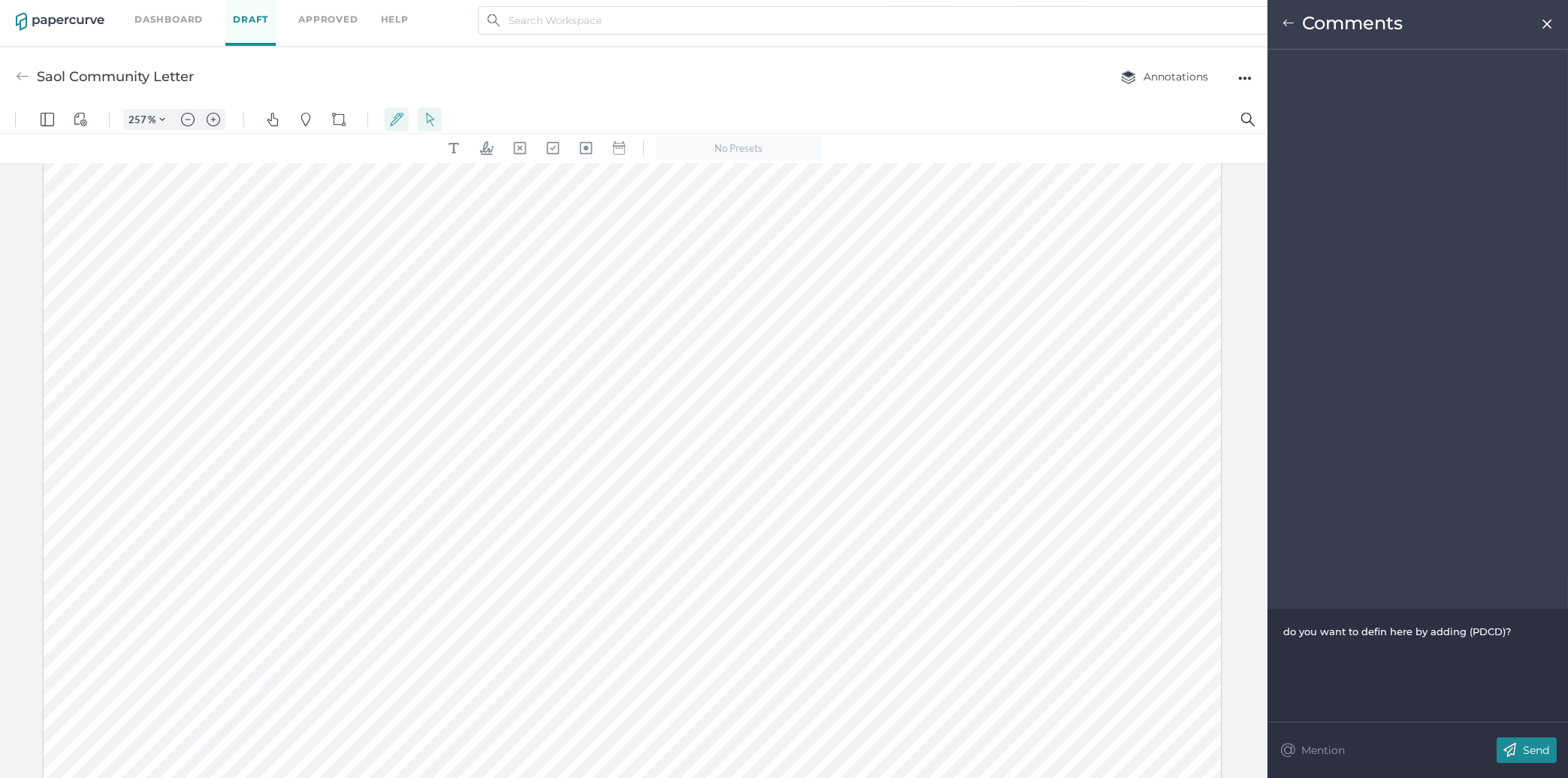
click at [1537, 746] on p "Send" at bounding box center [1536, 750] width 27 height 14
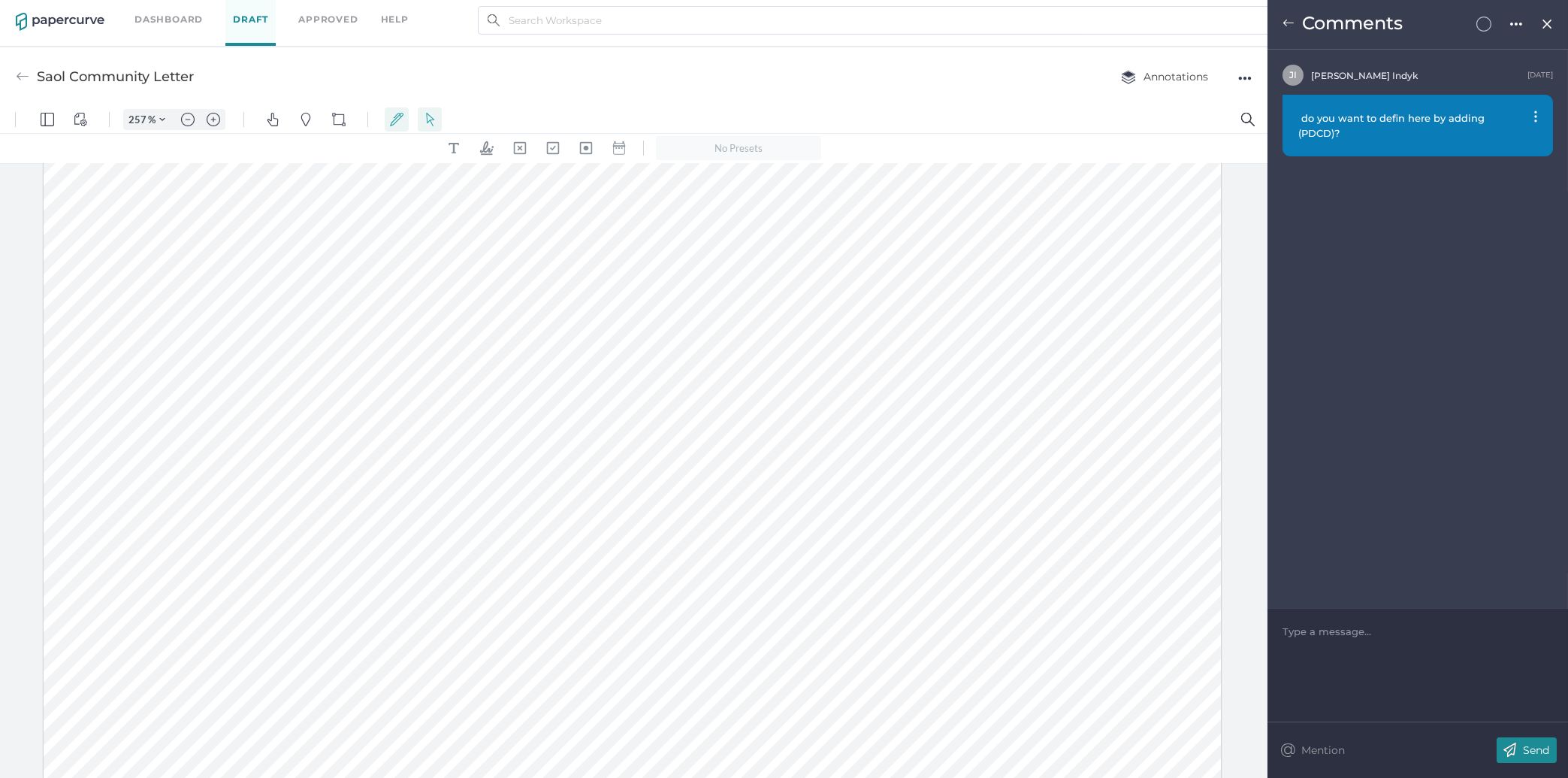
click at [1533, 112] on div "Will defer to Julie here: but "the potential treatment"?" at bounding box center [1417, 125] width 271 height 62
click at [1534, 117] on img at bounding box center [1536, 116] width 3 height 12
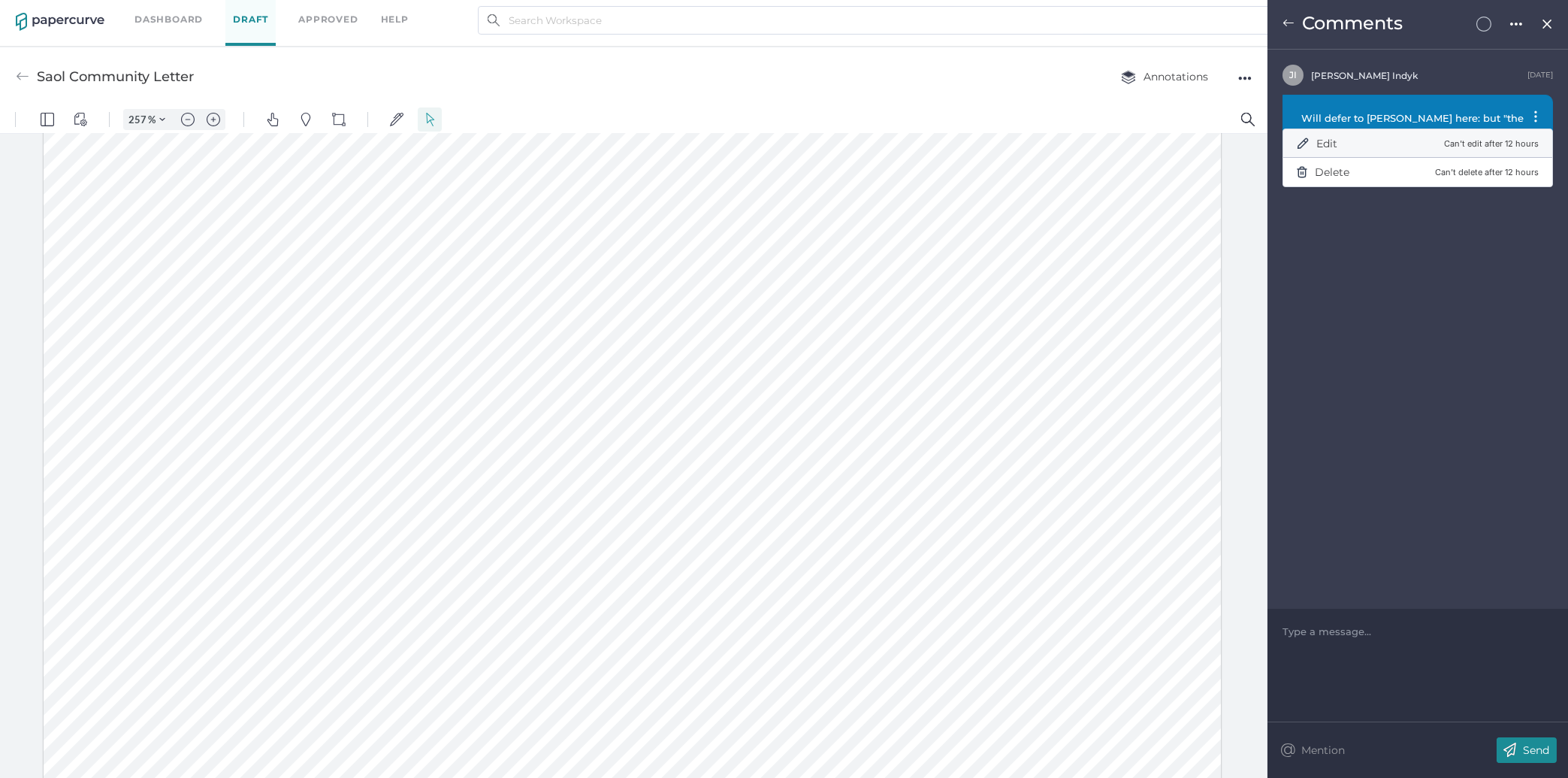
click at [1396, 139] on div "Edit Can't edit after 12 hours" at bounding box center [1417, 143] width 242 height 30
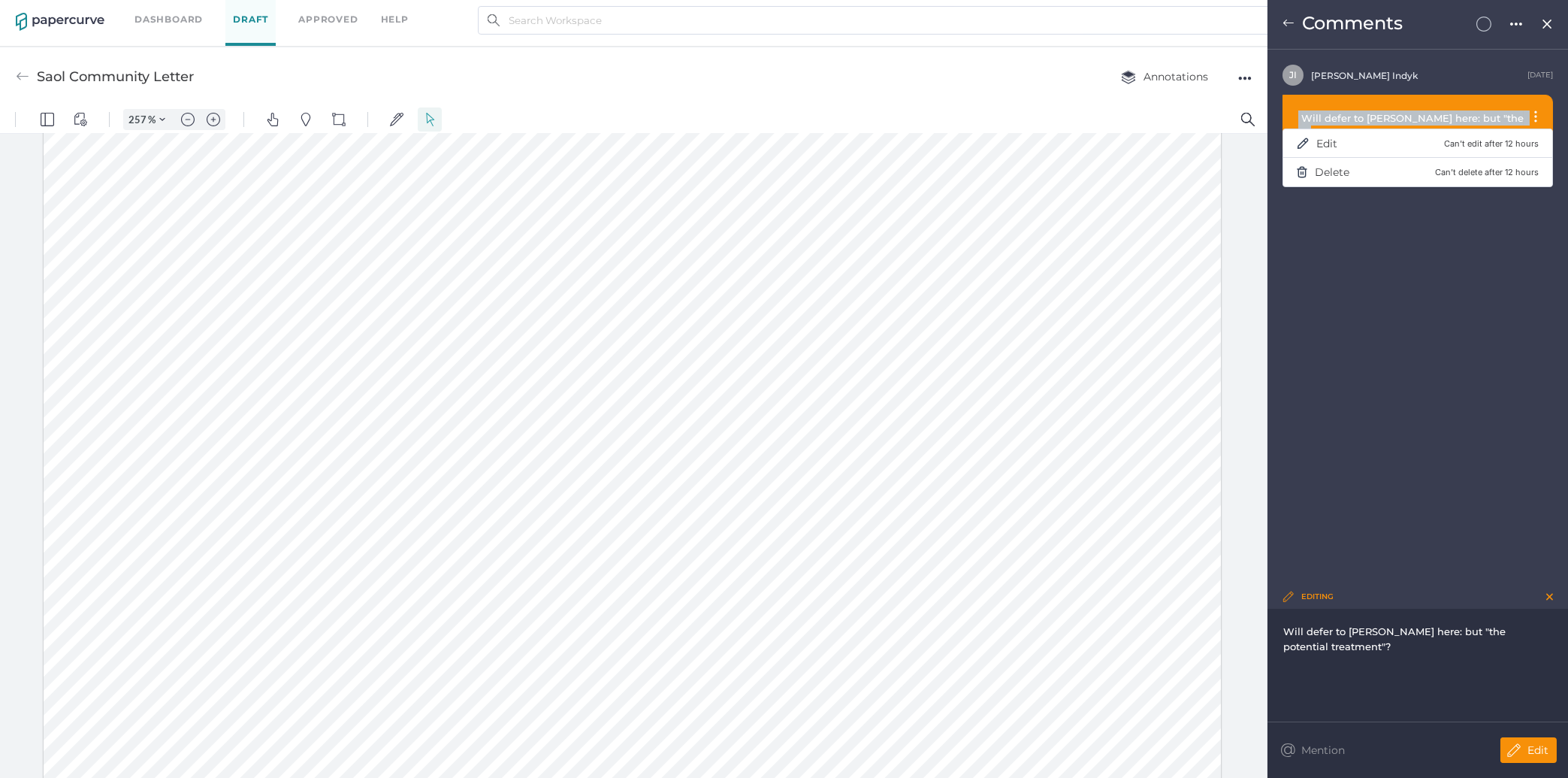
drag, startPoint x: 1520, startPoint y: 112, endPoint x: 1280, endPoint y: 115, distance: 240.0
click at [1280, 115] on div "J I Jennifer Indyk August 20th Will defer to Julie here: but "the potential tre…" at bounding box center [1418, 110] width 300 height 92
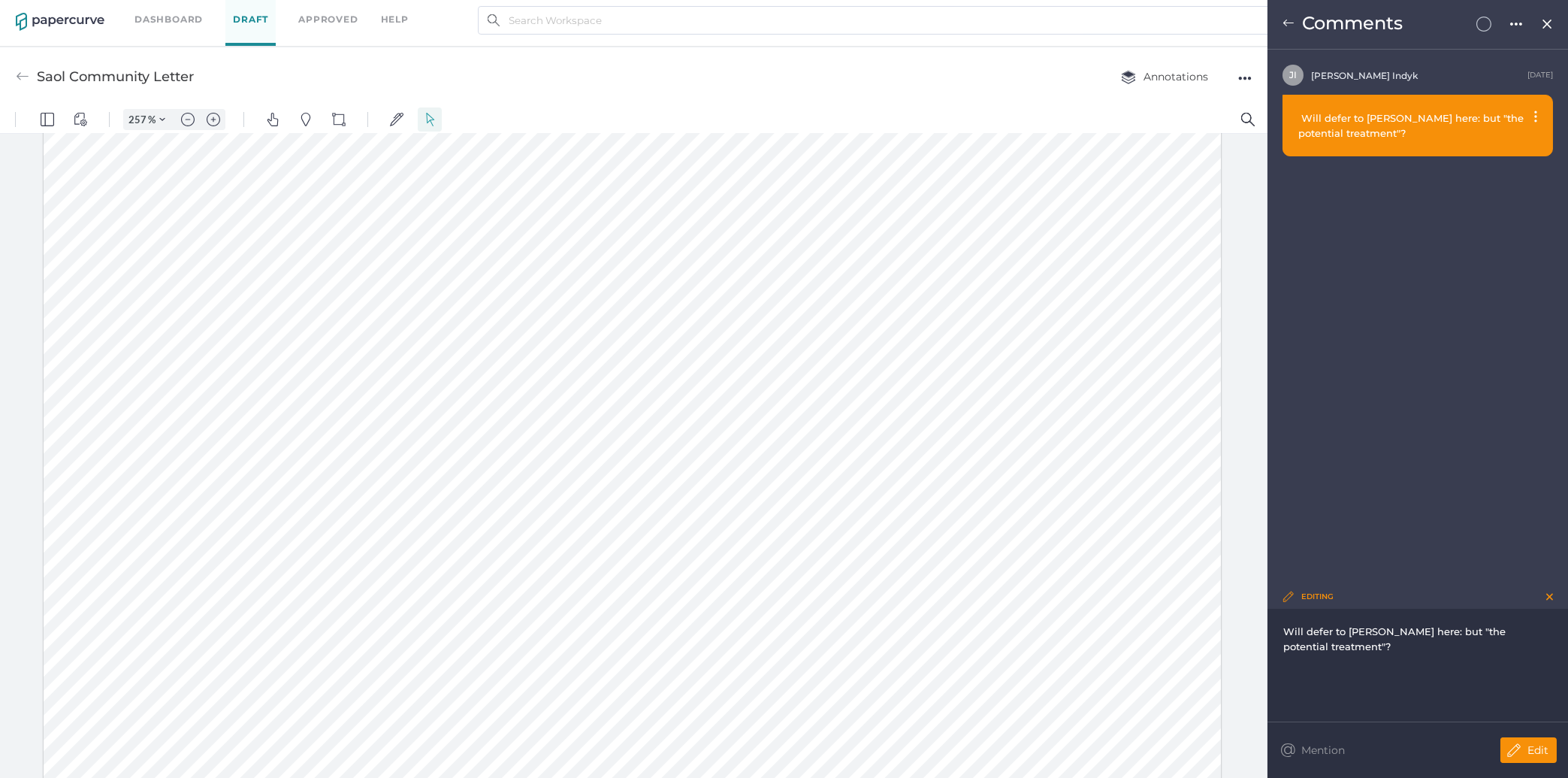
click at [1374, 144] on div "Will defer to Julie here: but "the potential treatment"?" at bounding box center [1417, 125] width 271 height 62
drag, startPoint x: 1374, startPoint y: 144, endPoint x: 1296, endPoint y: 124, distance: 80.5
click at [1296, 124] on div "Will defer to Julie here: but "the potential treatment"?" at bounding box center [1417, 125] width 271 height 62
copy span "Will defer to Julie here: but "the potential treatment"?"
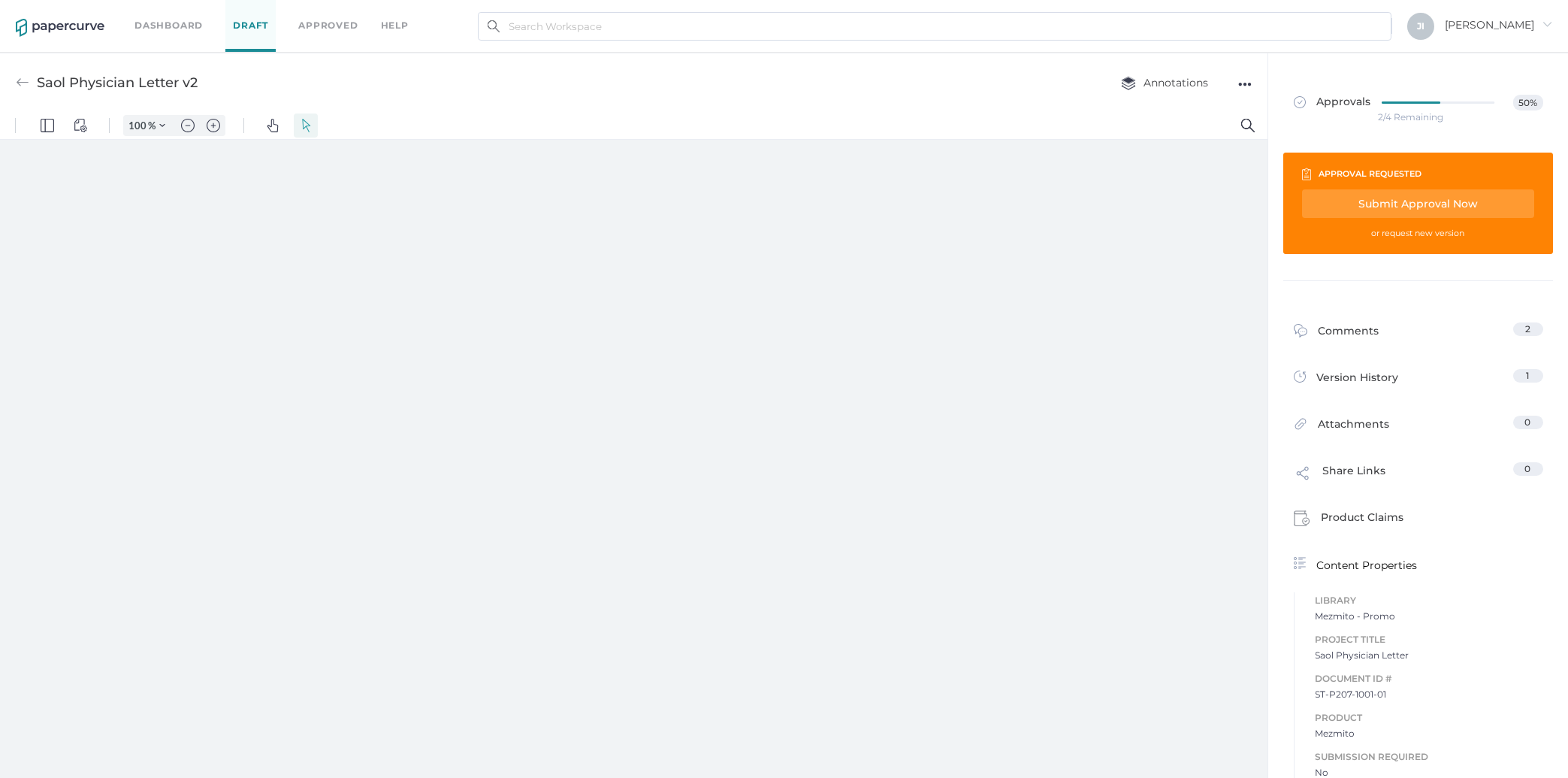
type input "257"
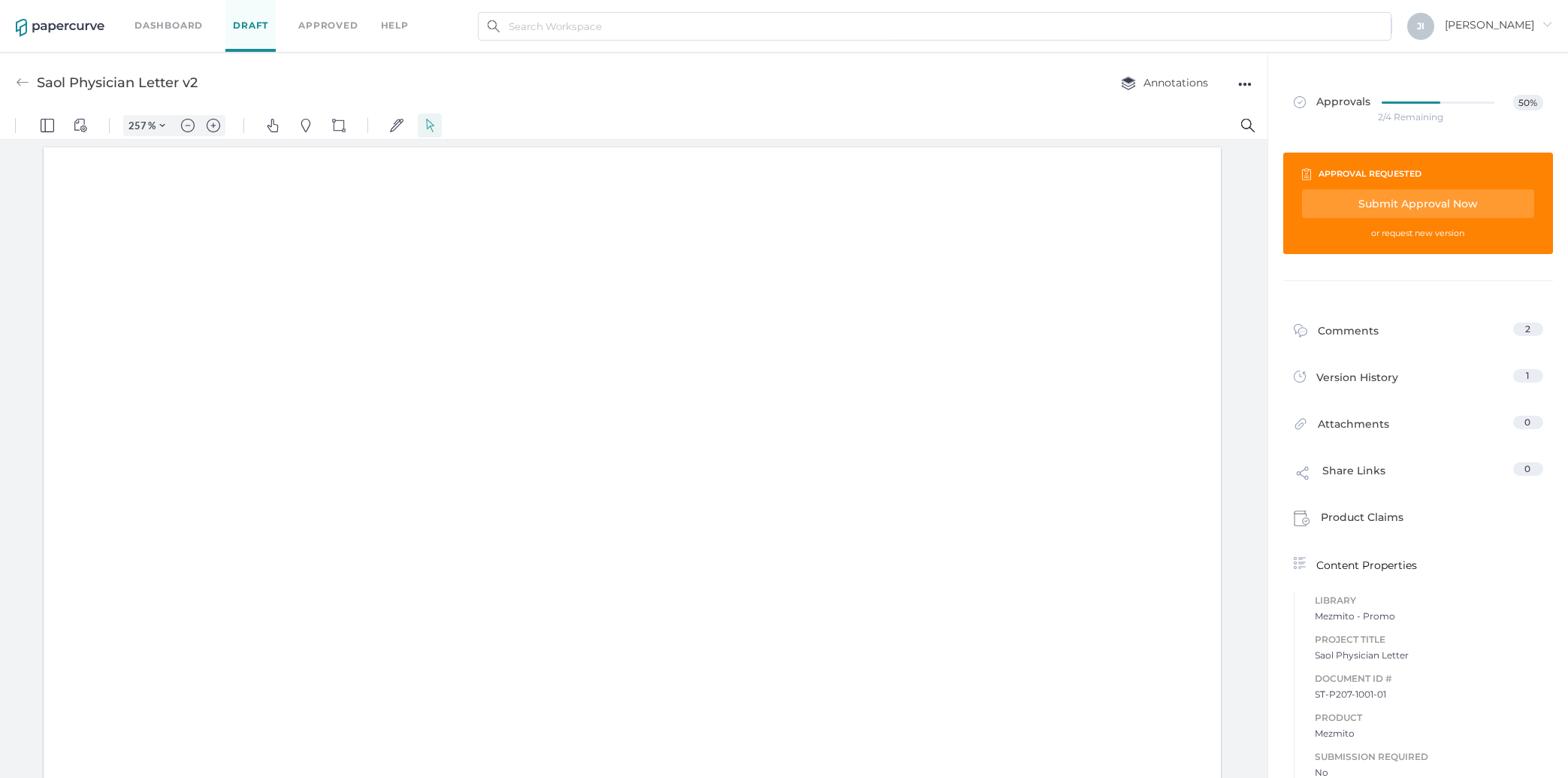
scroll to position [4, 0]
drag, startPoint x: 236, startPoint y: 574, endPoint x: 316, endPoint y: 581, distance: 80.3
drag, startPoint x: 337, startPoint y: 579, endPoint x: 244, endPoint y: 571, distance: 93.3
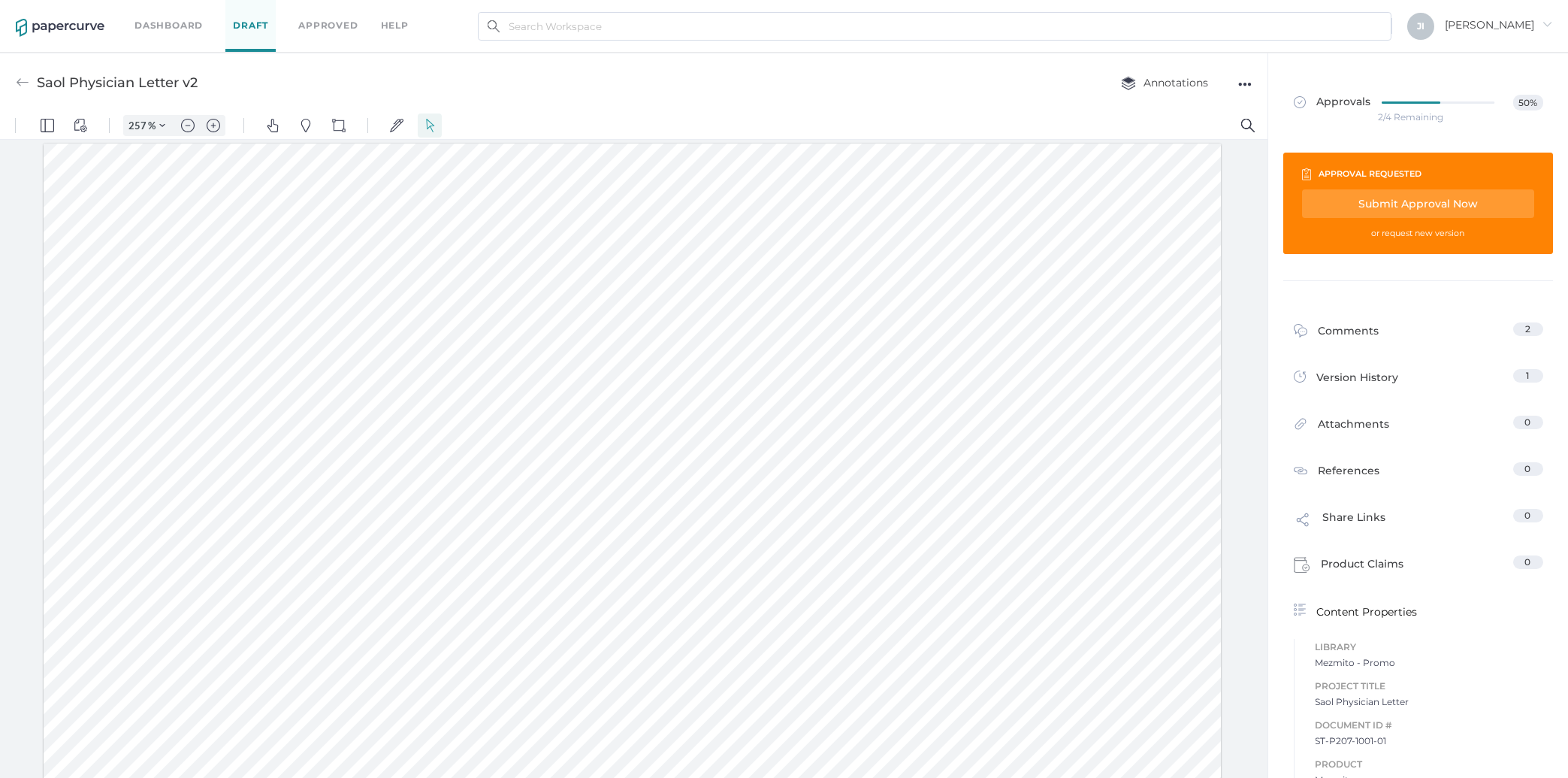
click at [246, 624] on button "Text Popup" at bounding box center [250, 616] width 24 height 24
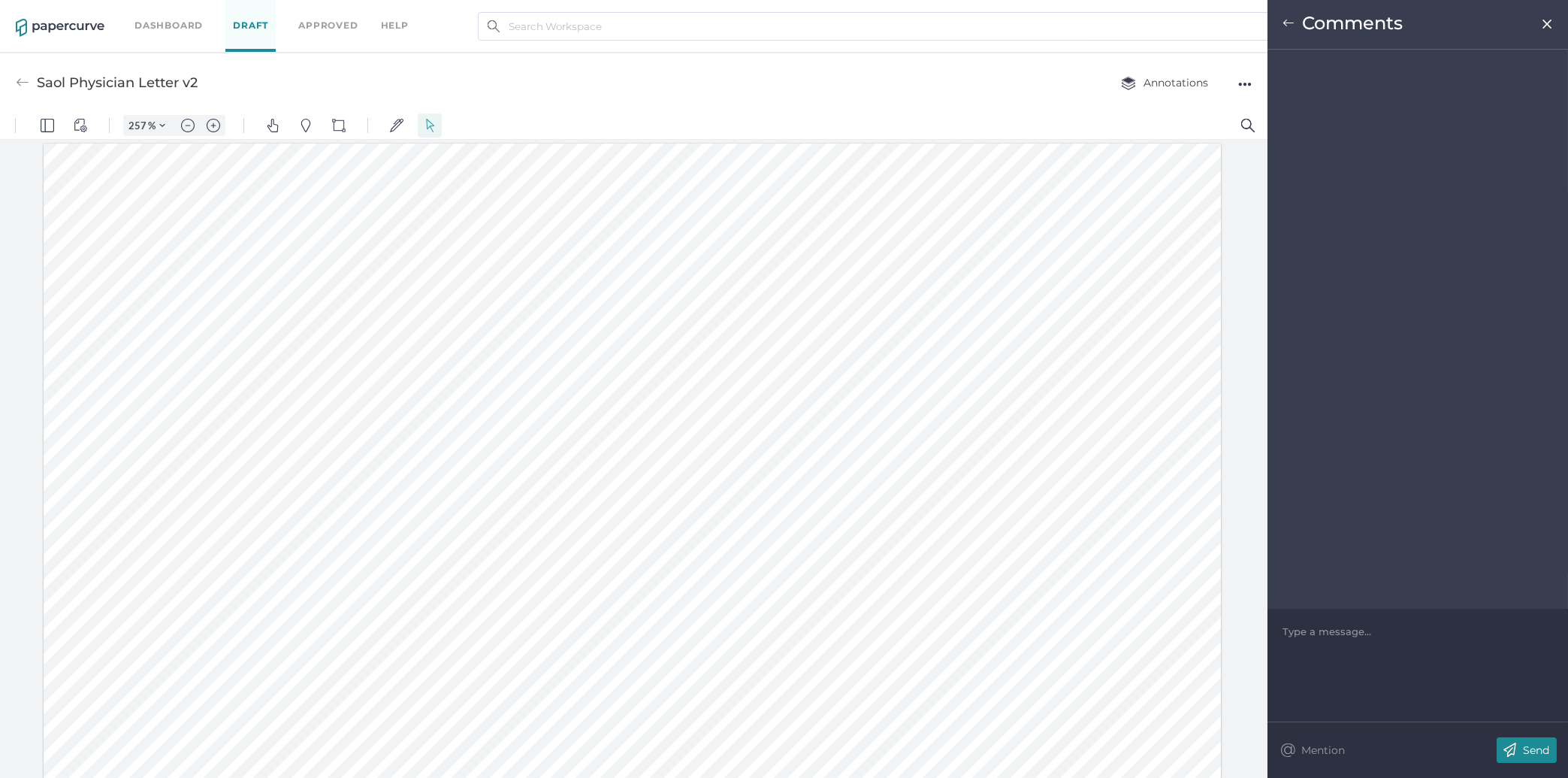
click at [1363, 644] on div "Type a message..." at bounding box center [1417, 632] width 271 height 45
click at [1362, 634] on div at bounding box center [1418, 631] width 270 height 15
click at [1517, 742] on img at bounding box center [1509, 750] width 27 height 26
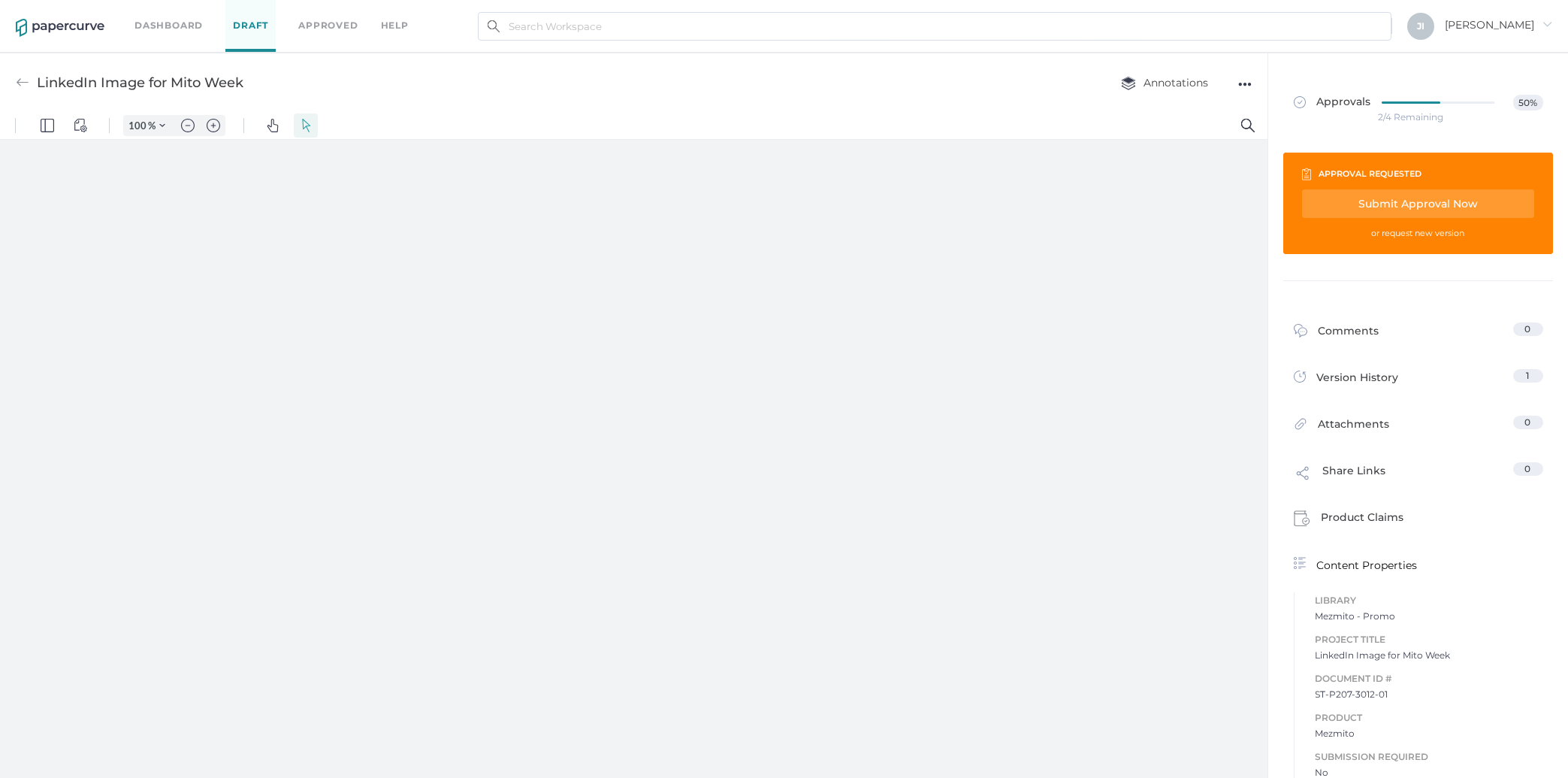
type input "257"
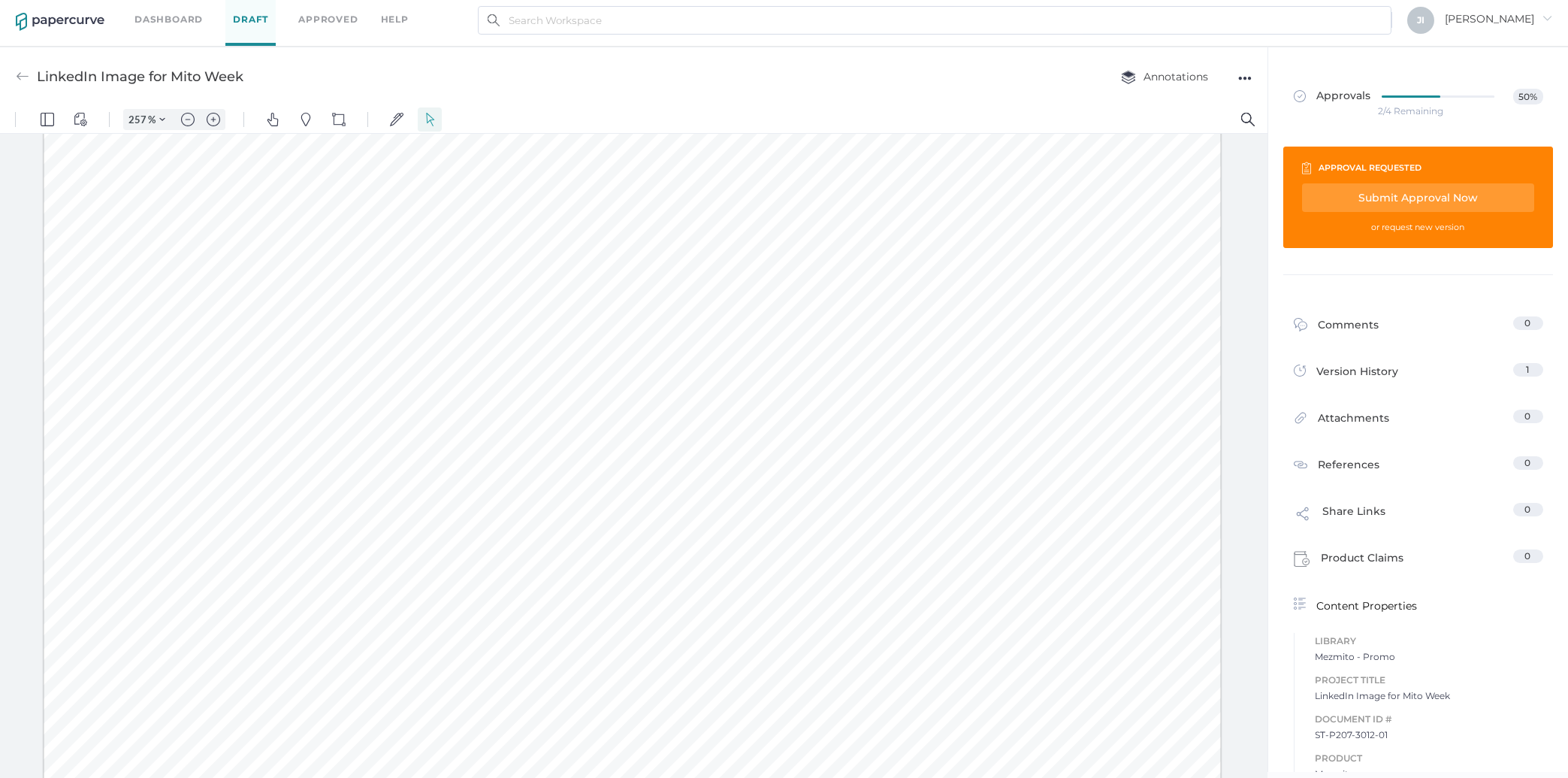
scroll to position [548, 0]
drag, startPoint x: 775, startPoint y: 722, endPoint x: 827, endPoint y: 739, distance: 54.7
click at [827, 739] on div at bounding box center [631, 182] width 1177 height 1177
click at [273, 122] on img "Pan" at bounding box center [272, 119] width 14 height 14
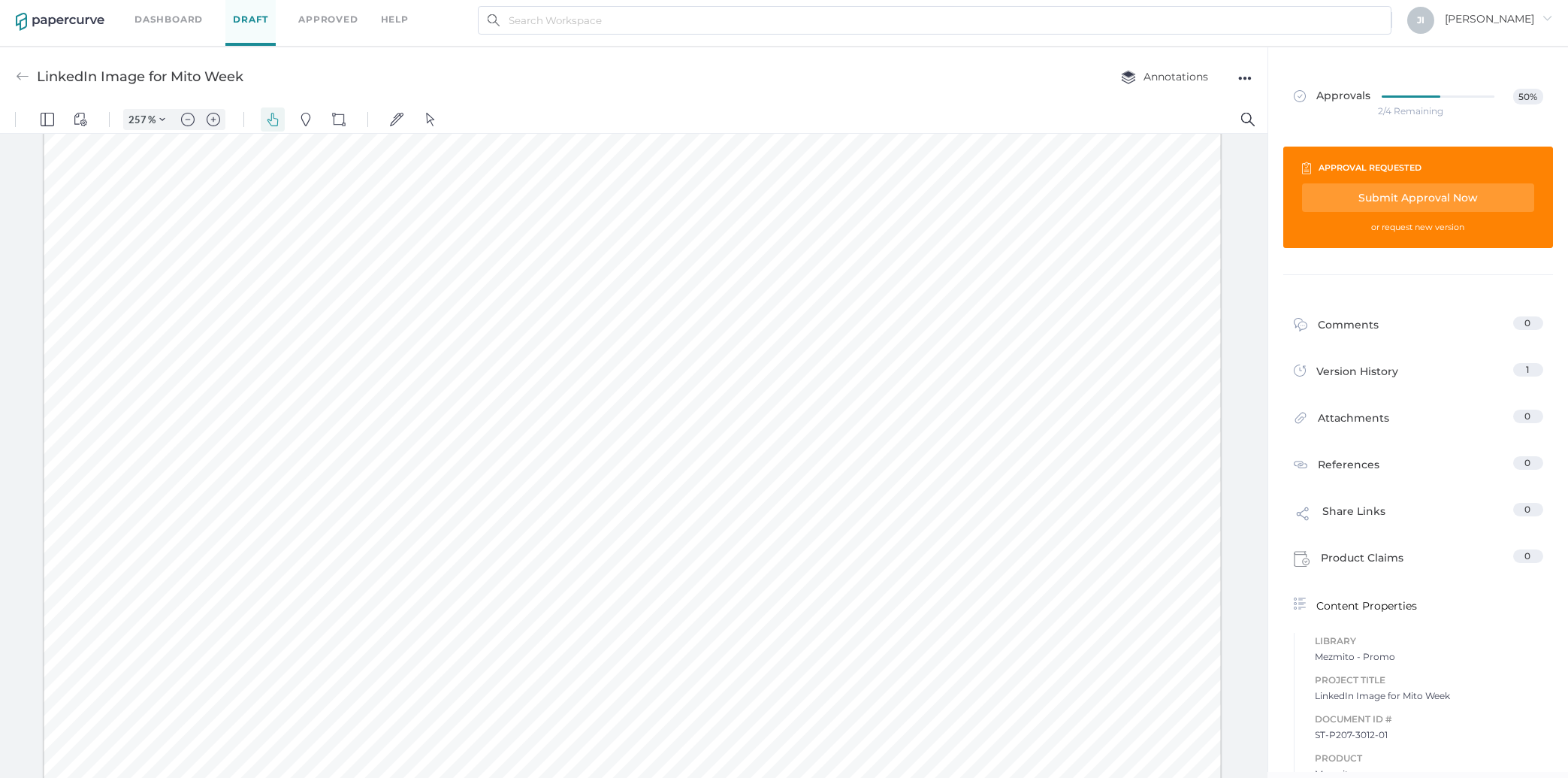
drag, startPoint x: 861, startPoint y: 723, endPoint x: 900, endPoint y: 739, distance: 42.2
click at [900, 739] on div at bounding box center [631, 199] width 1177 height 1177
drag, startPoint x: 964, startPoint y: 668, endPoint x: 953, endPoint y: 481, distance: 187.3
click at [953, 481] on div at bounding box center [631, 182] width 1177 height 1177
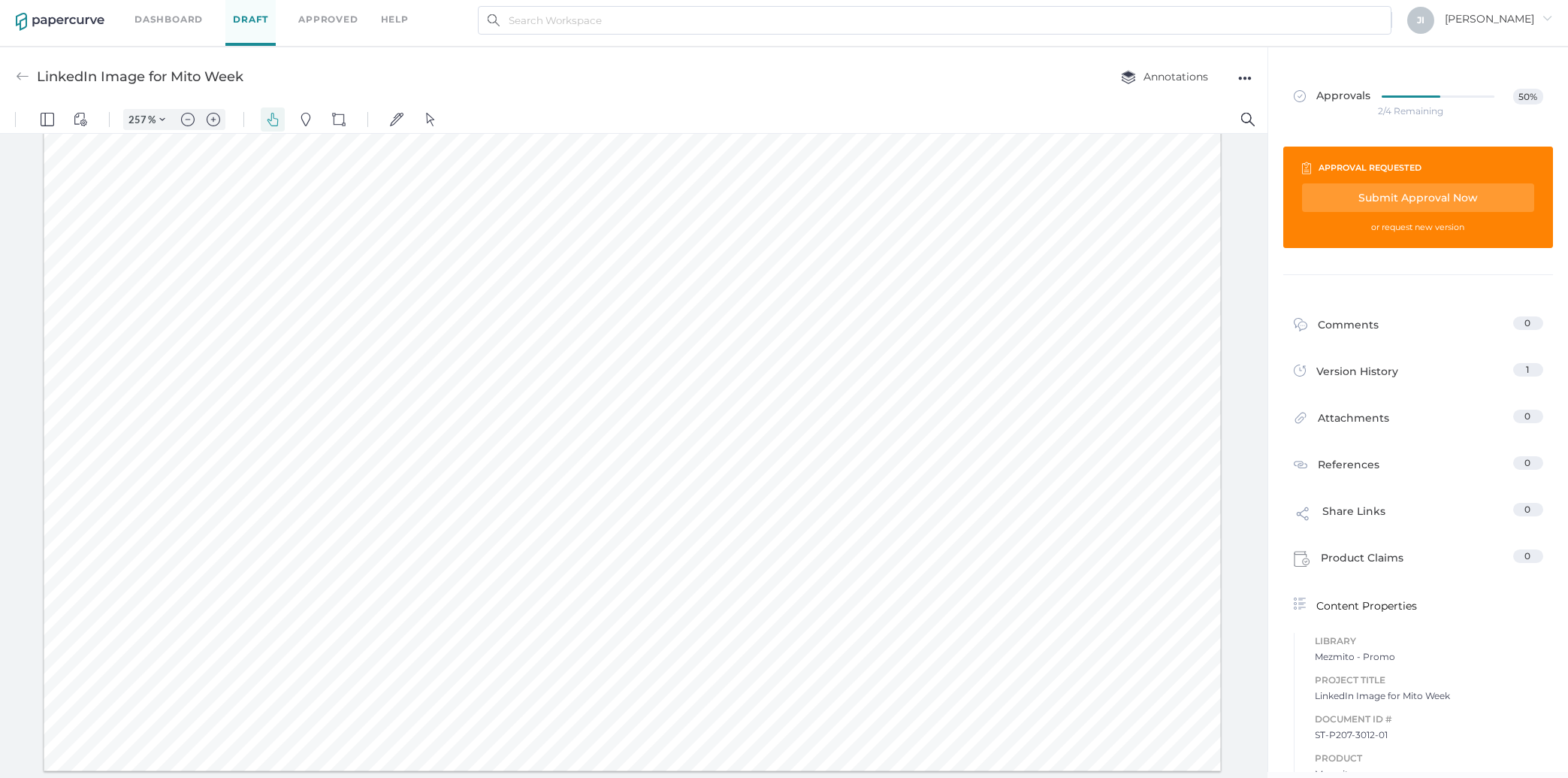
click at [1001, 702] on div at bounding box center [631, 182] width 1177 height 1177
click at [267, 113] on img "Pan" at bounding box center [272, 119] width 14 height 14
click at [1337, 326] on div "Comments" at bounding box center [1336, 328] width 86 height 23
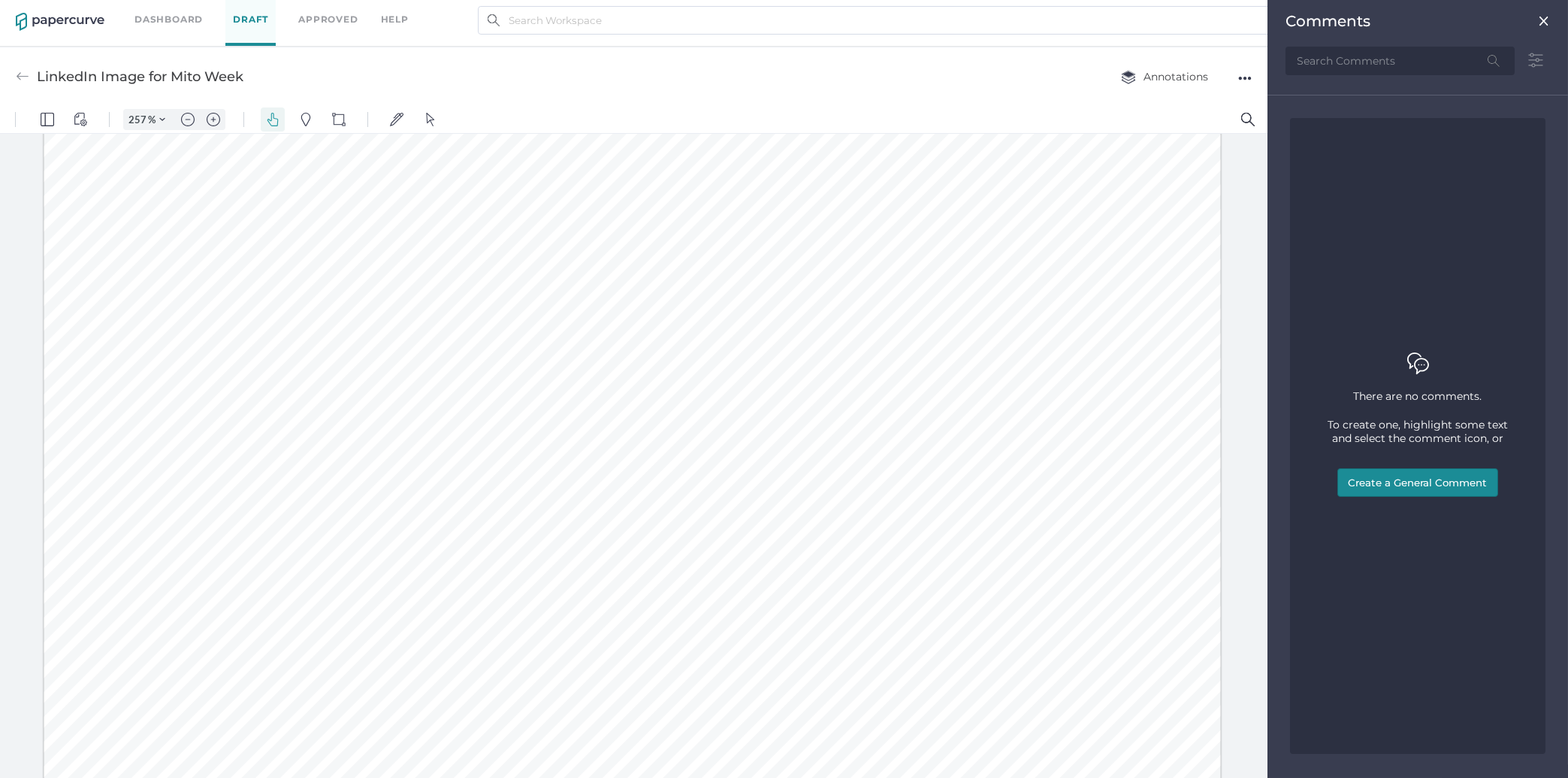
scroll to position [526, 0]
drag, startPoint x: 990, startPoint y: 707, endPoint x: 1072, endPoint y: 728, distance: 84.6
click at [1071, 728] on div at bounding box center [631, 203] width 1177 height 1177
click at [1086, 733] on div at bounding box center [631, 203] width 1177 height 1177
click at [1086, 735] on div at bounding box center [631, 206] width 1177 height 1177
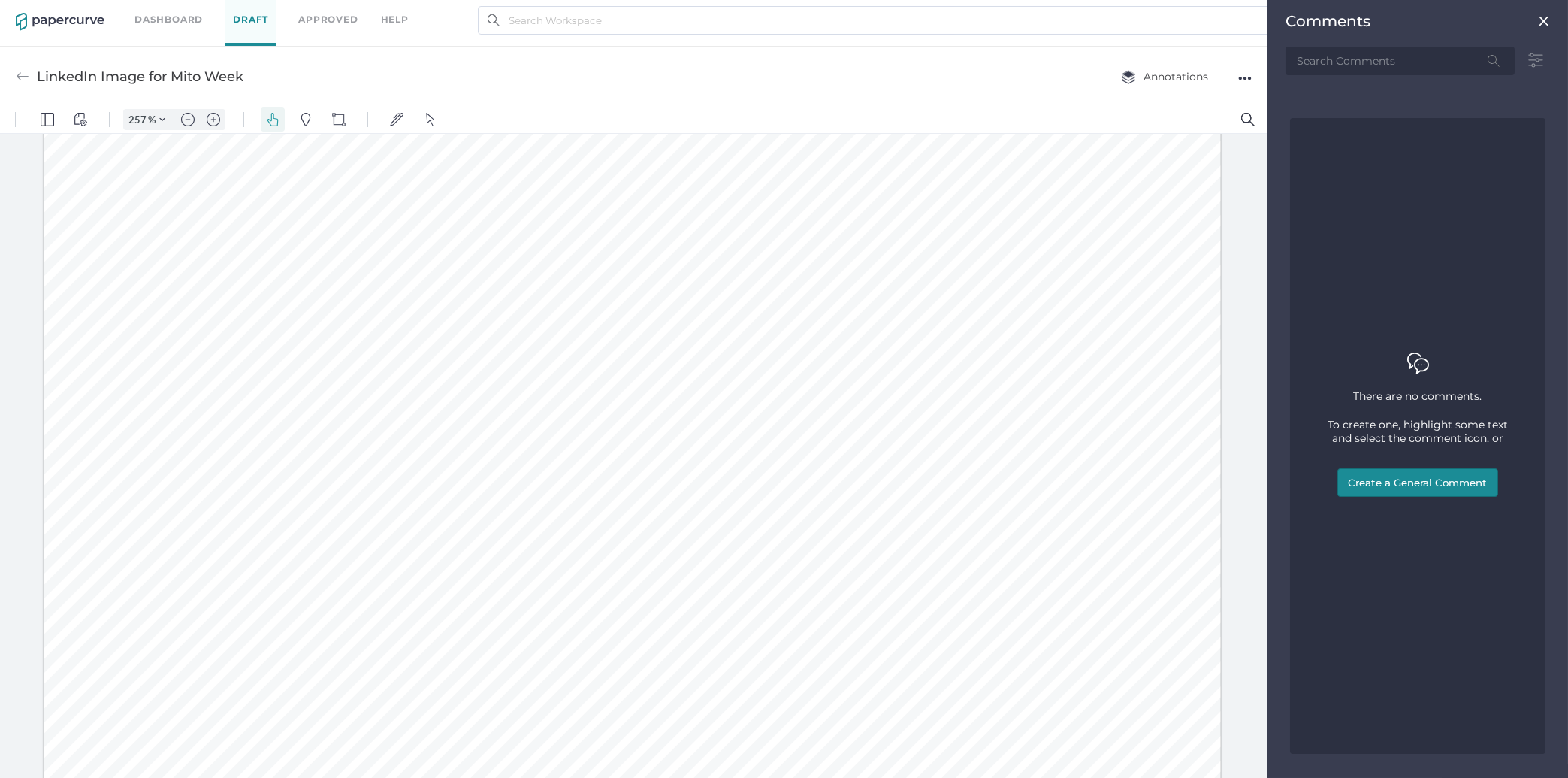
click at [887, 633] on div at bounding box center [631, 206] width 1177 height 1177
click at [1419, 470] on button "Create a General Comment" at bounding box center [1418, 483] width 161 height 29
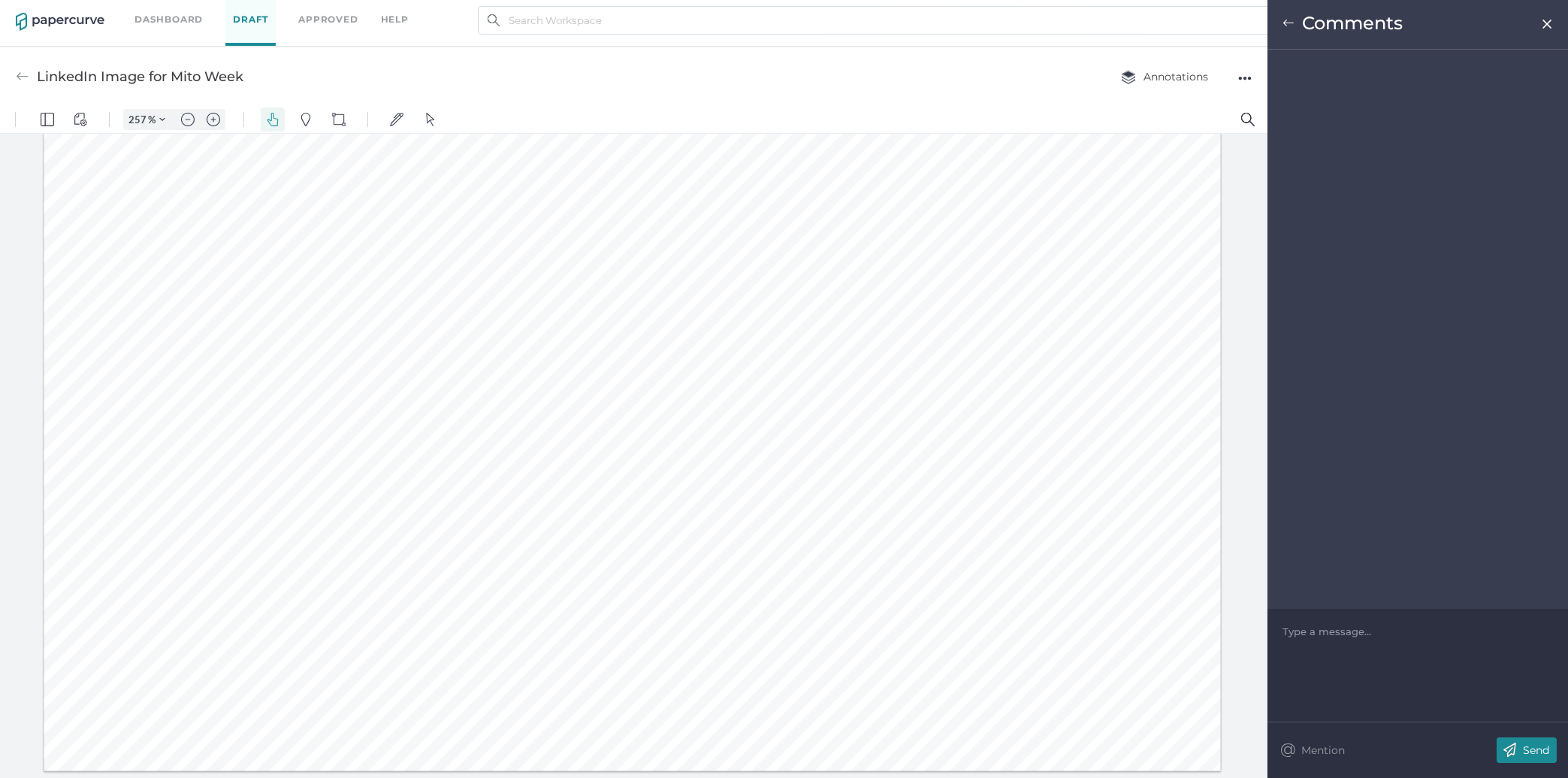
scroll to position [546, 0]
click at [1158, 737] on div at bounding box center [631, 184] width 1177 height 1177
click at [1549, 23] on img at bounding box center [1547, 23] width 13 height 12
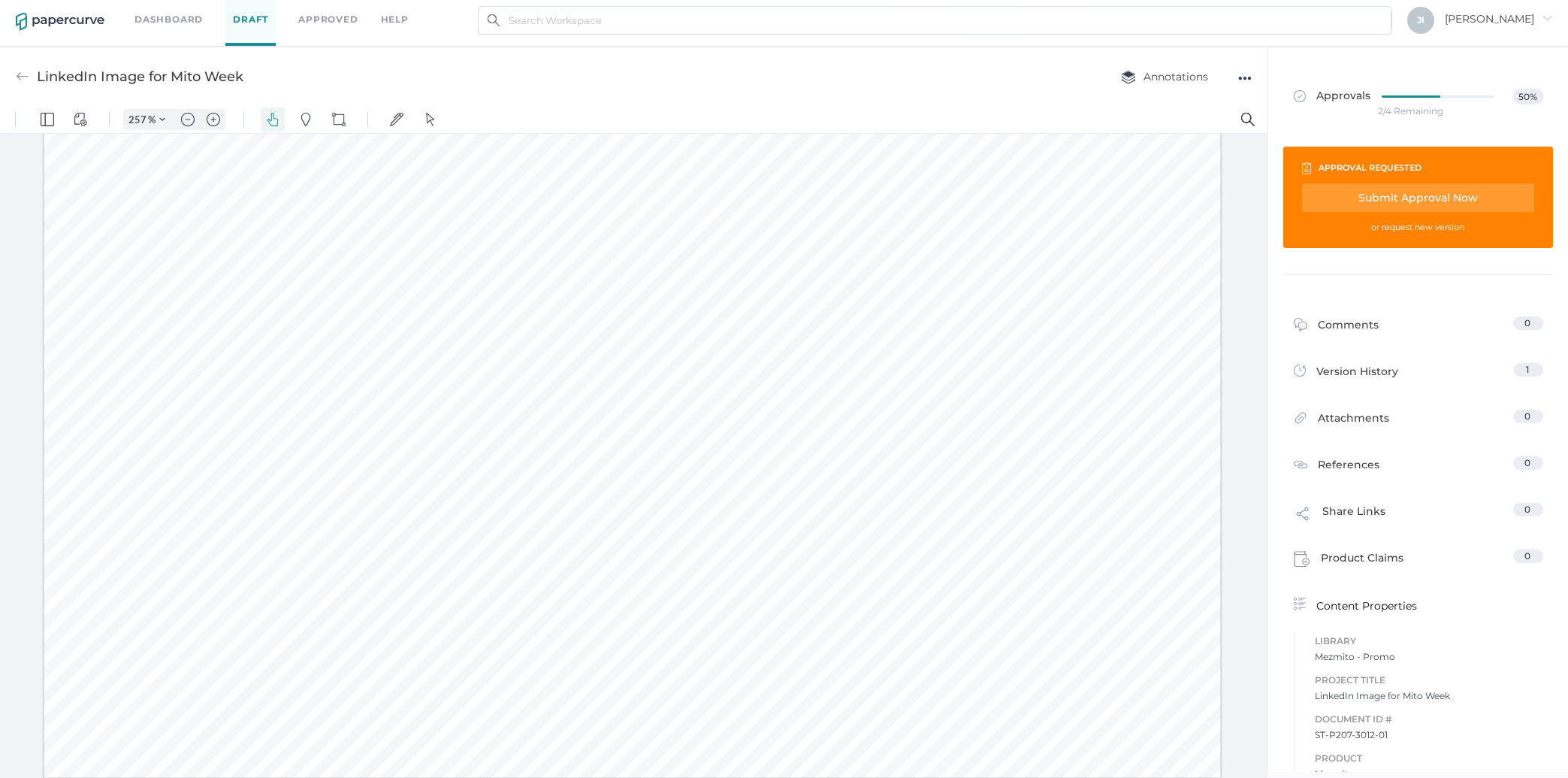
scroll to position [538, 0]
drag, startPoint x: 520, startPoint y: 599, endPoint x: 647, endPoint y: 607, distance: 127.3
click at [647, 607] on div at bounding box center [631, 191] width 1177 height 1177
click at [272, 123] on img "Pan" at bounding box center [272, 119] width 14 height 14
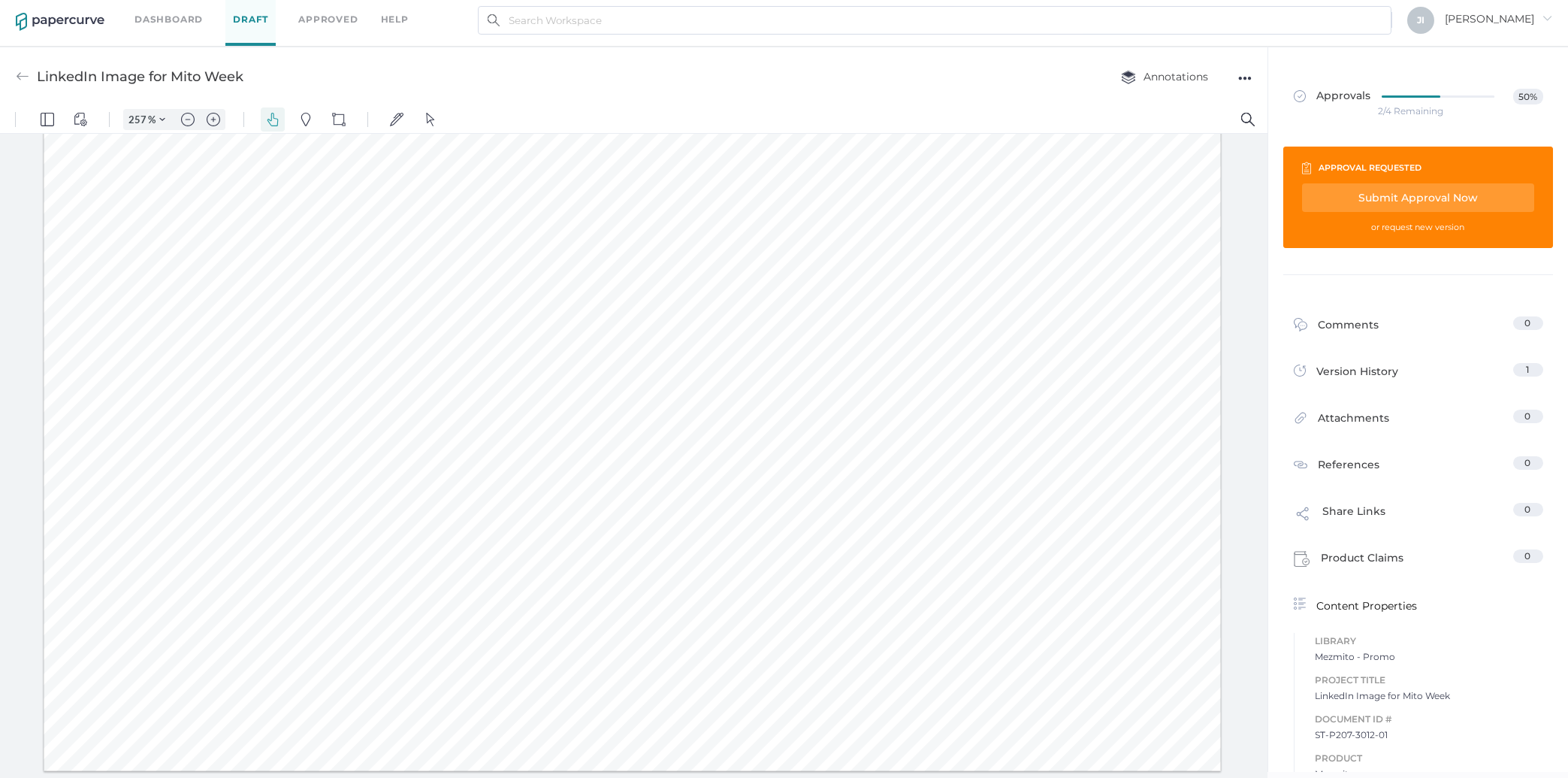
click at [1101, 714] on div at bounding box center [631, 182] width 1177 height 1177
click at [274, 118] on img "Pan" at bounding box center [272, 119] width 14 height 14
click at [300, 120] on img "Pins" at bounding box center [305, 119] width 14 height 14
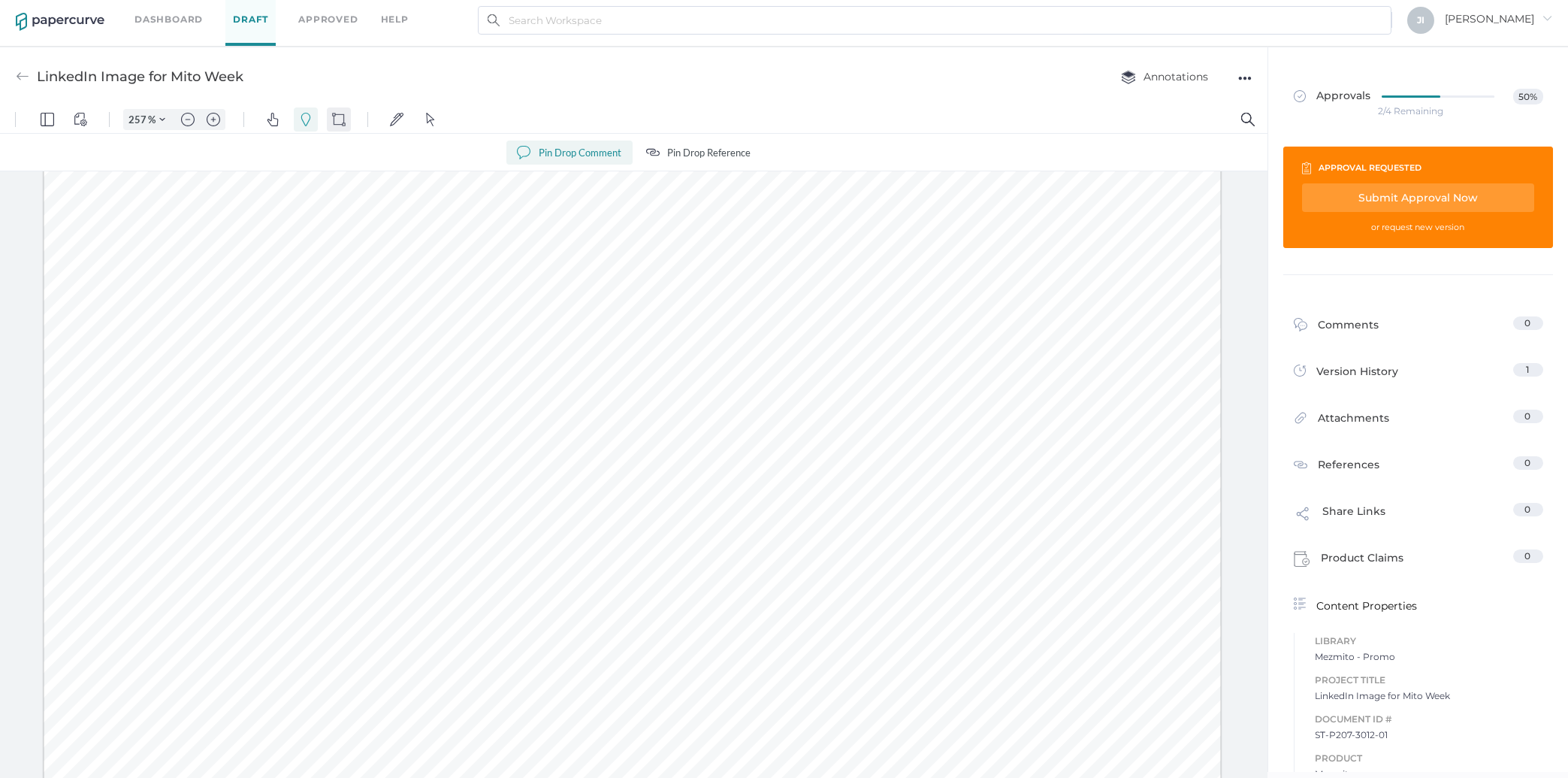
click at [331, 117] on button "Shapes" at bounding box center [339, 120] width 24 height 24
click at [426, 121] on img "Select" at bounding box center [430, 119] width 14 height 14
drag, startPoint x: 1005, startPoint y: 766, endPoint x: 1177, endPoint y: 772, distance: 172.1
click at [1177, 772] on div at bounding box center [631, 211] width 1177 height 1177
drag, startPoint x: 1162, startPoint y: 764, endPoint x: 1010, endPoint y: 752, distance: 152.5
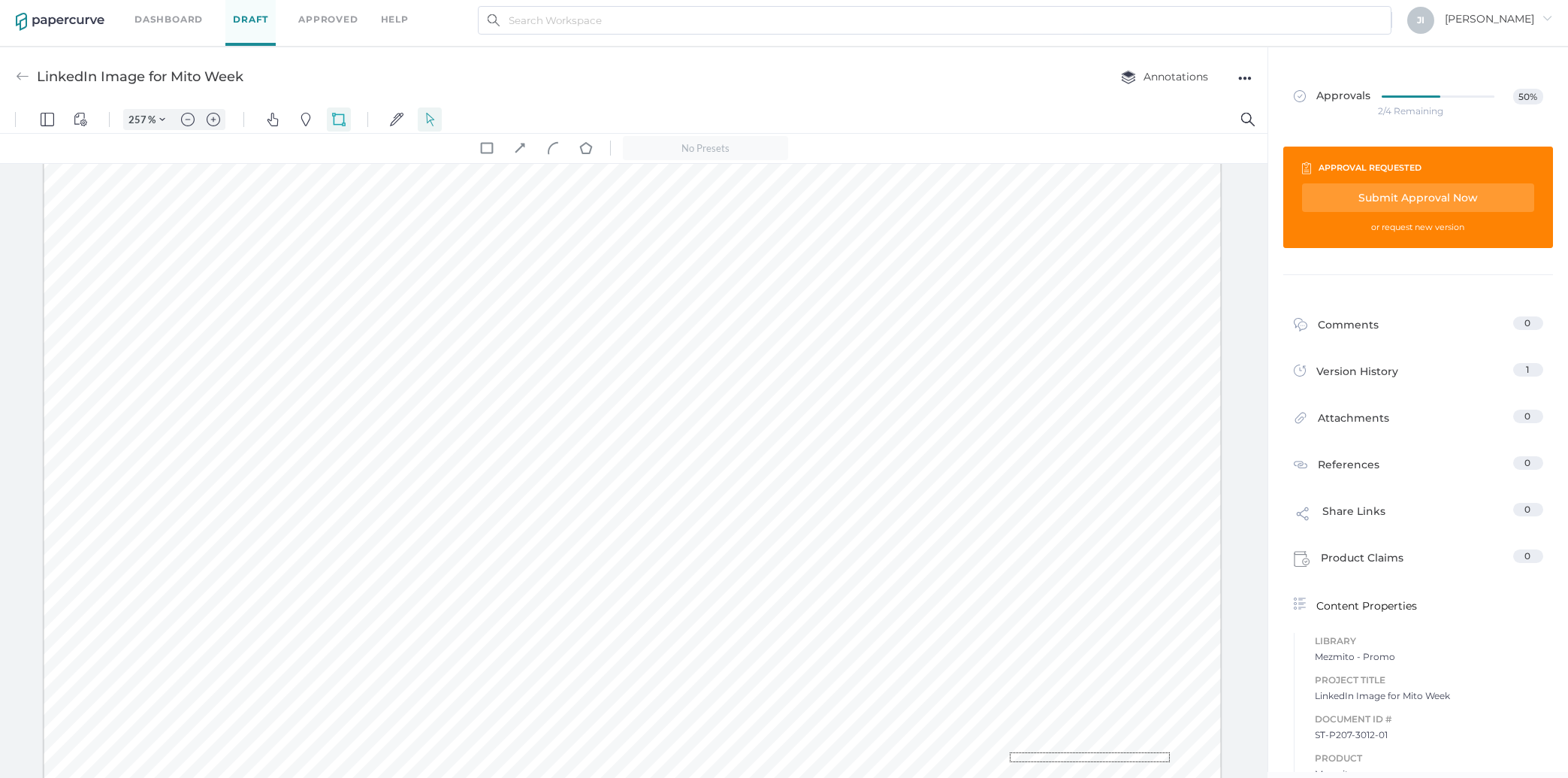
click at [1010, 752] on div at bounding box center [632, 212] width 1193 height 1193
click at [190, 20] on link "Dashboard" at bounding box center [168, 19] width 68 height 17
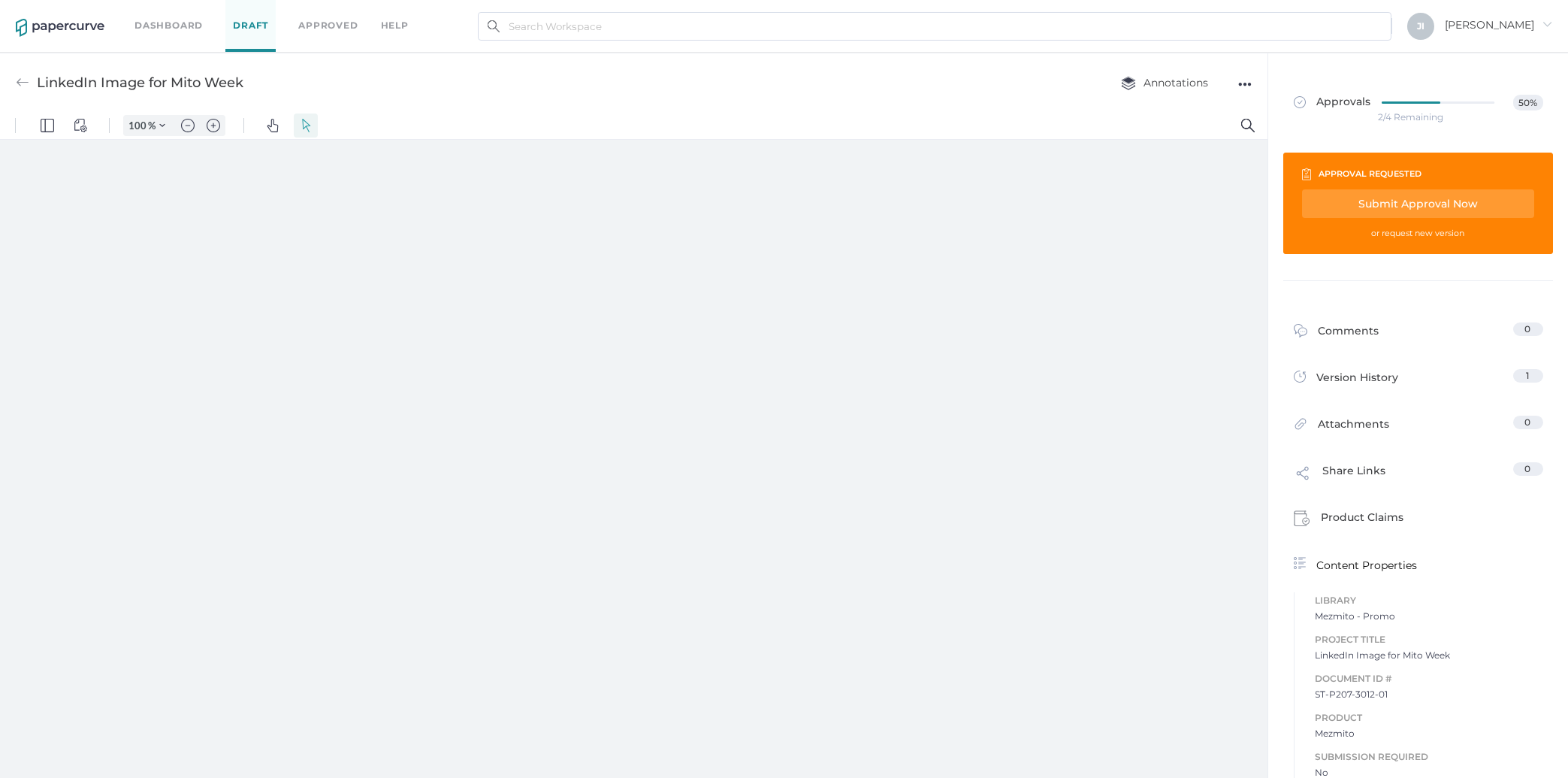
type input "257"
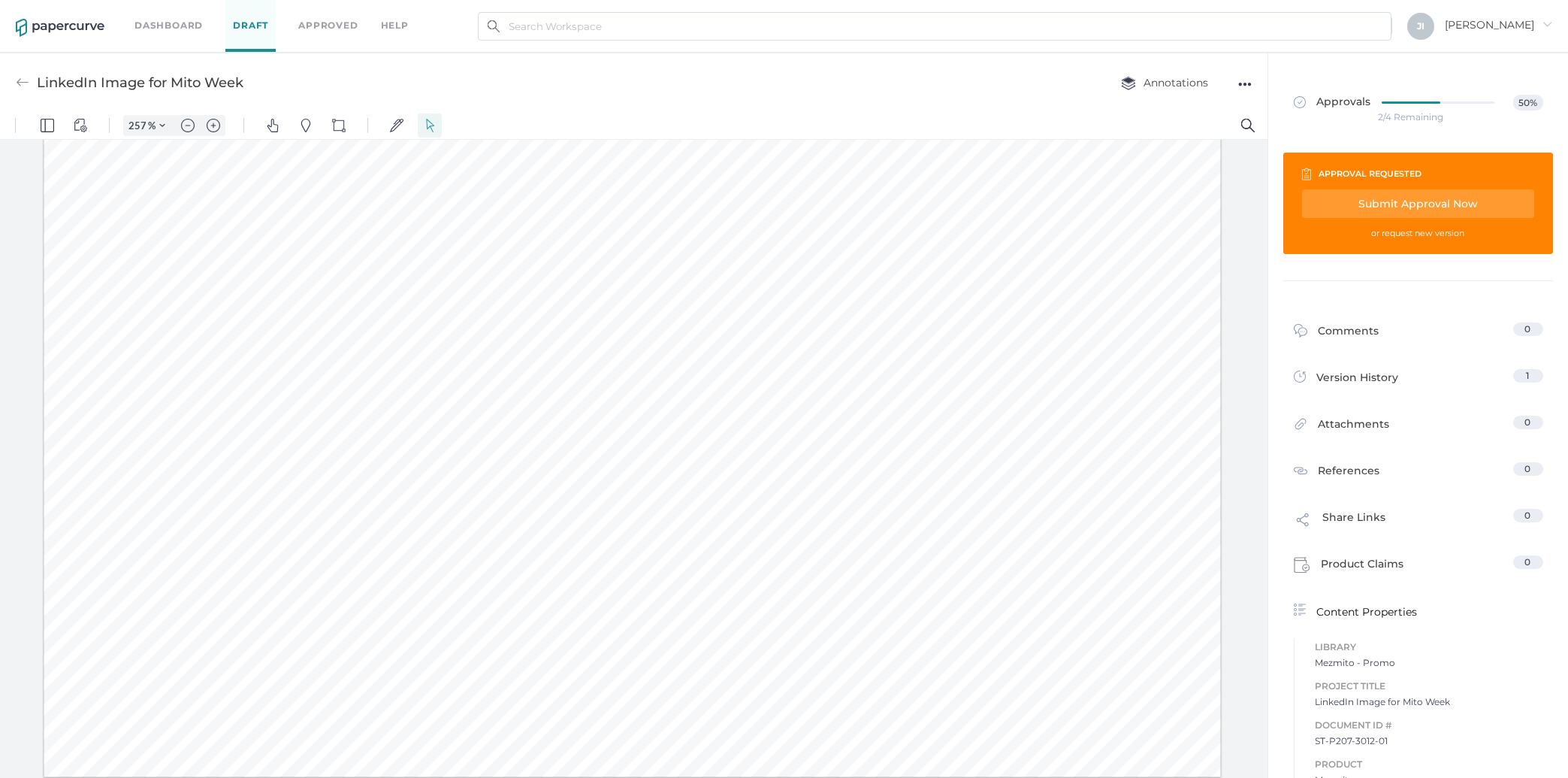
scroll to position [6, 0]
